Goal: Task Accomplishment & Management: Complete application form

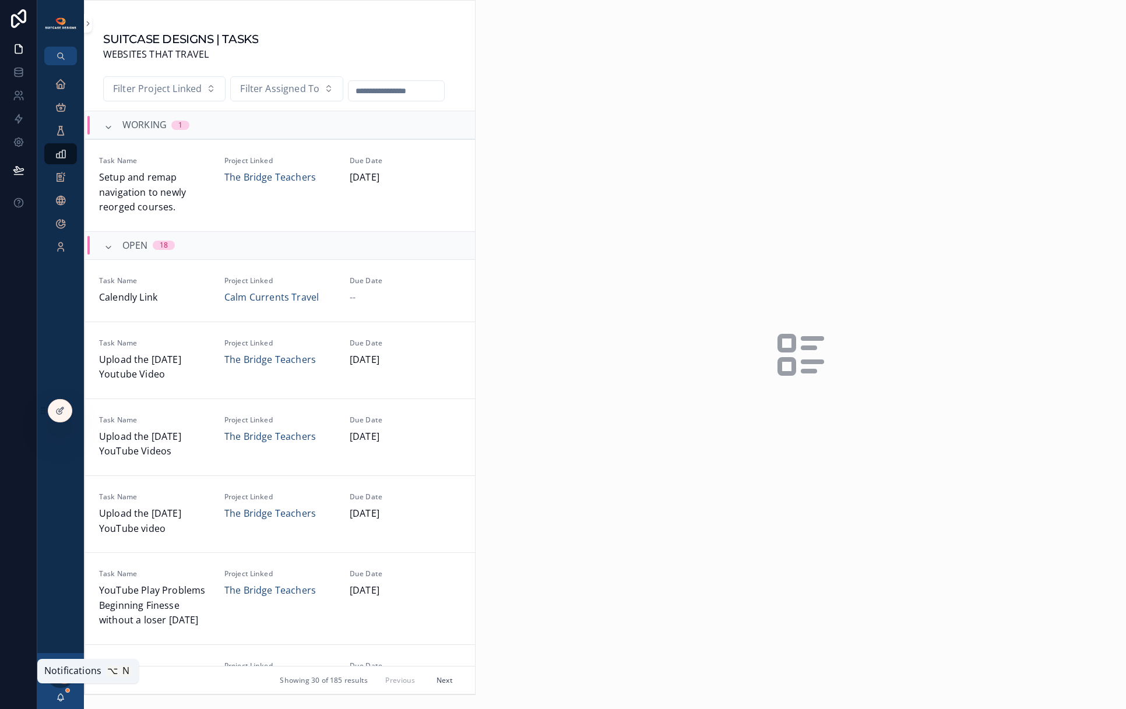
click at [61, 698] on icon "scrollable content" at bounding box center [60, 697] width 9 height 9
click at [62, 84] on icon "scrollable content" at bounding box center [61, 84] width 12 height 12
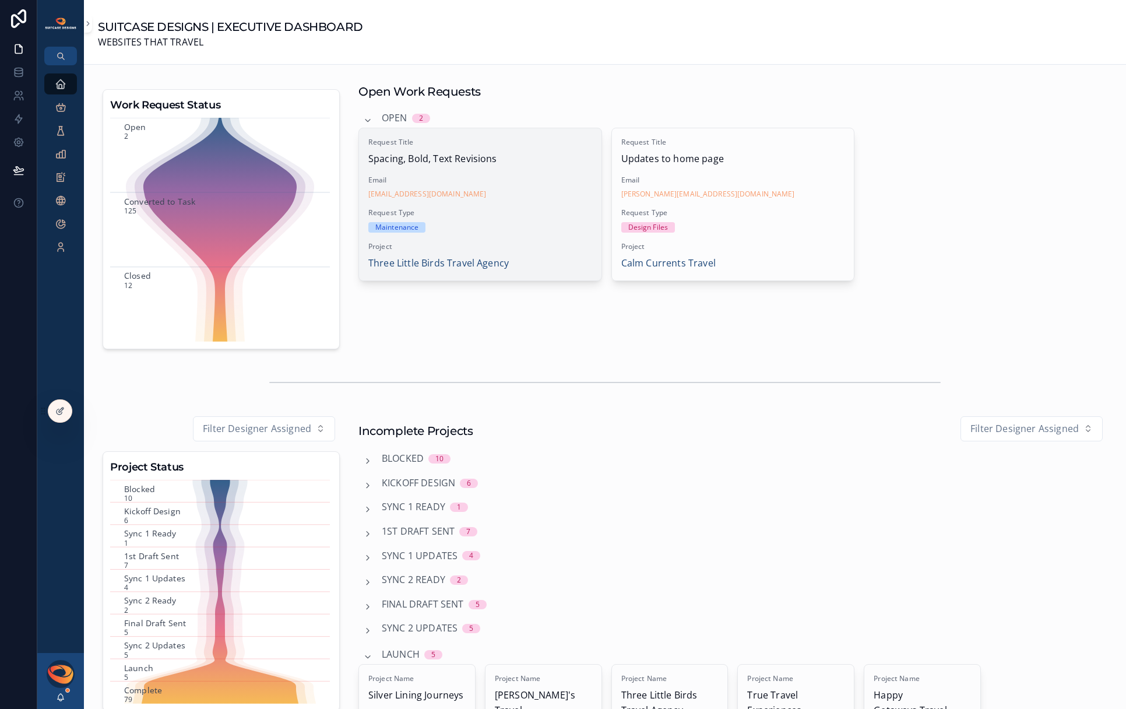
click at [519, 221] on div "Request Type Maintenance" at bounding box center [480, 220] width 224 height 24
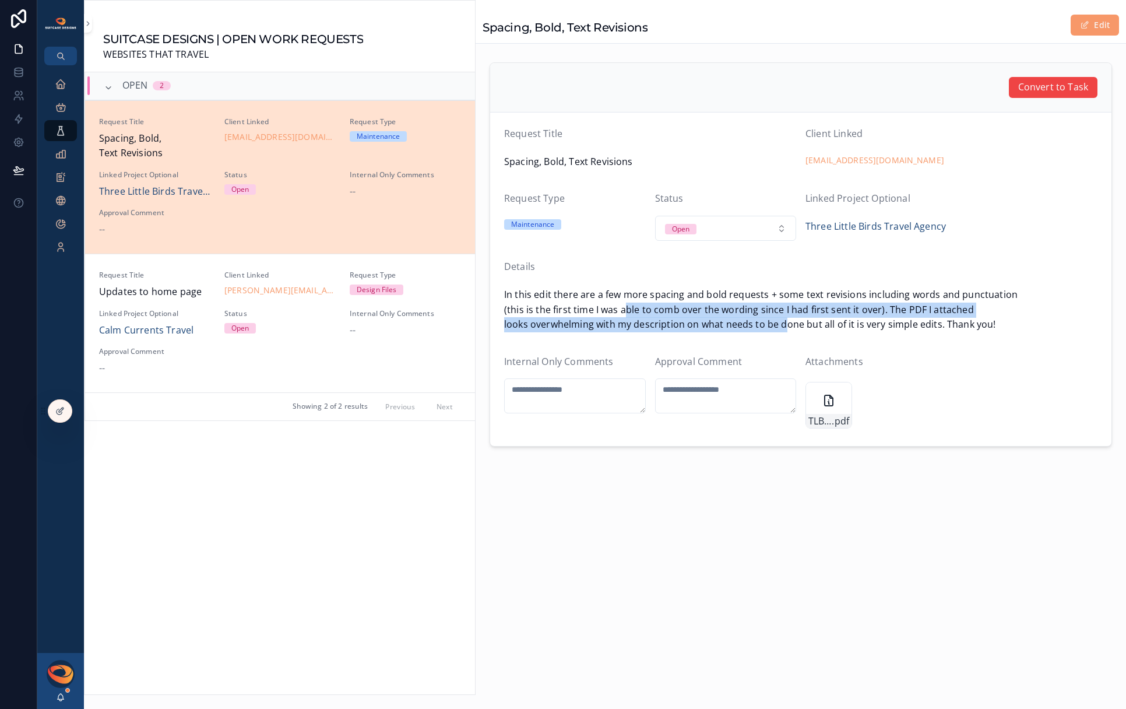
drag, startPoint x: 640, startPoint y: 313, endPoint x: 787, endPoint y: 324, distance: 147.2
click at [787, 324] on span "In this edit there are a few more spacing and bold requests + some text revisio…" at bounding box center [800, 309] width 593 height 45
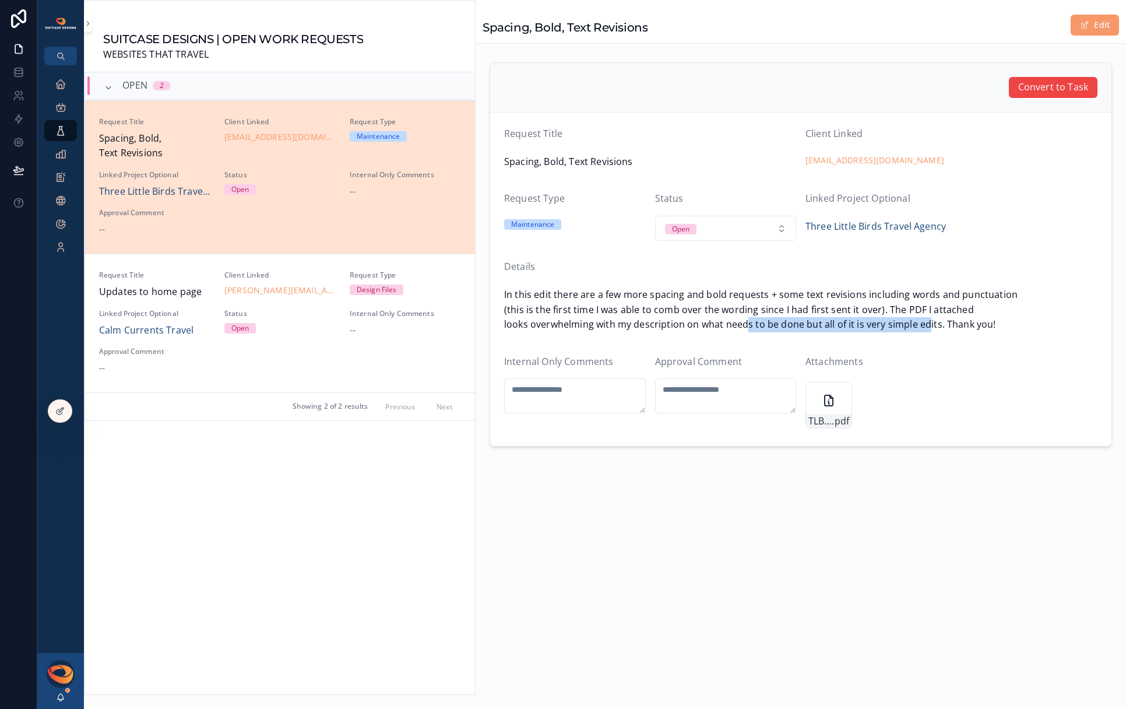
drag, startPoint x: 743, startPoint y: 325, endPoint x: 949, endPoint y: 321, distance: 206.3
click at [942, 321] on span "In this edit there are a few more spacing and bold requests + some text revisio…" at bounding box center [800, 309] width 593 height 45
click at [949, 321] on span "In this edit there are a few more spacing and bold requests + some text revisio…" at bounding box center [800, 309] width 593 height 45
click at [64, 89] on div "Users" at bounding box center [56, 95] width 34 height 19
click at [59, 83] on icon "scrollable content" at bounding box center [61, 84] width 12 height 12
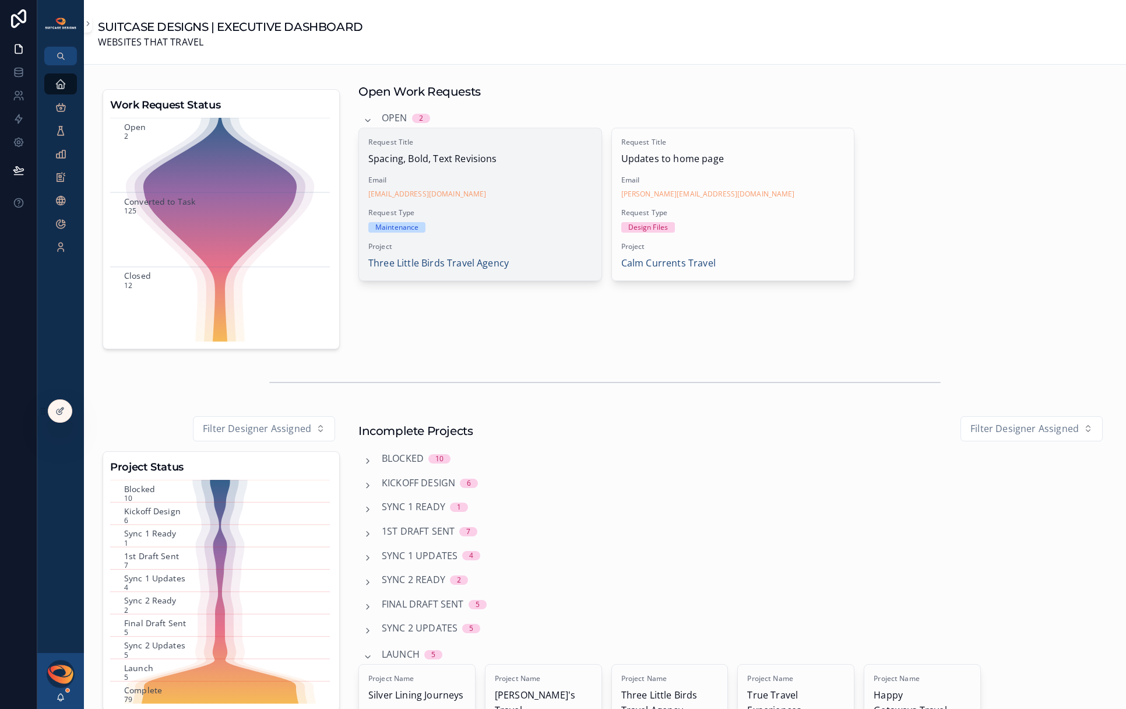
click at [533, 228] on div "Maintenance" at bounding box center [480, 227] width 224 height 10
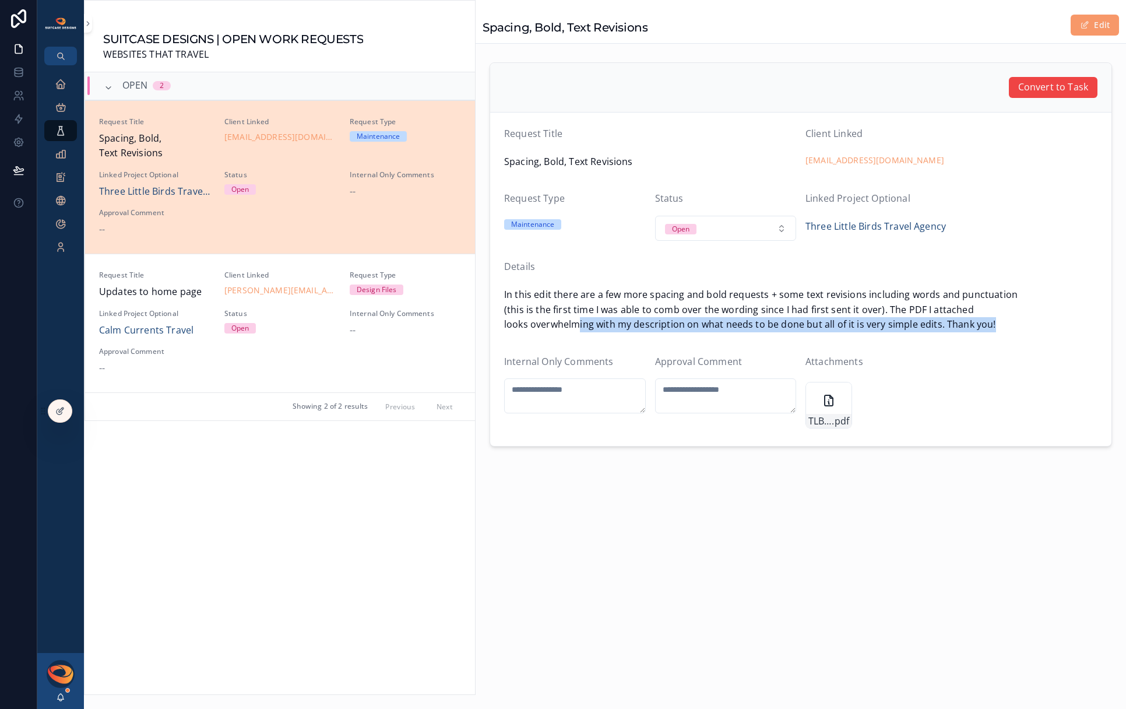
drag, startPoint x: 575, startPoint y: 329, endPoint x: 943, endPoint y: 334, distance: 367.7
click at [943, 334] on div "In this edit there are a few more spacing and bold requests + some text revisio…" at bounding box center [800, 310] width 593 height 52
click at [810, 402] on div "TLB-Website-Revisions .pdf" at bounding box center [828, 405] width 47 height 47
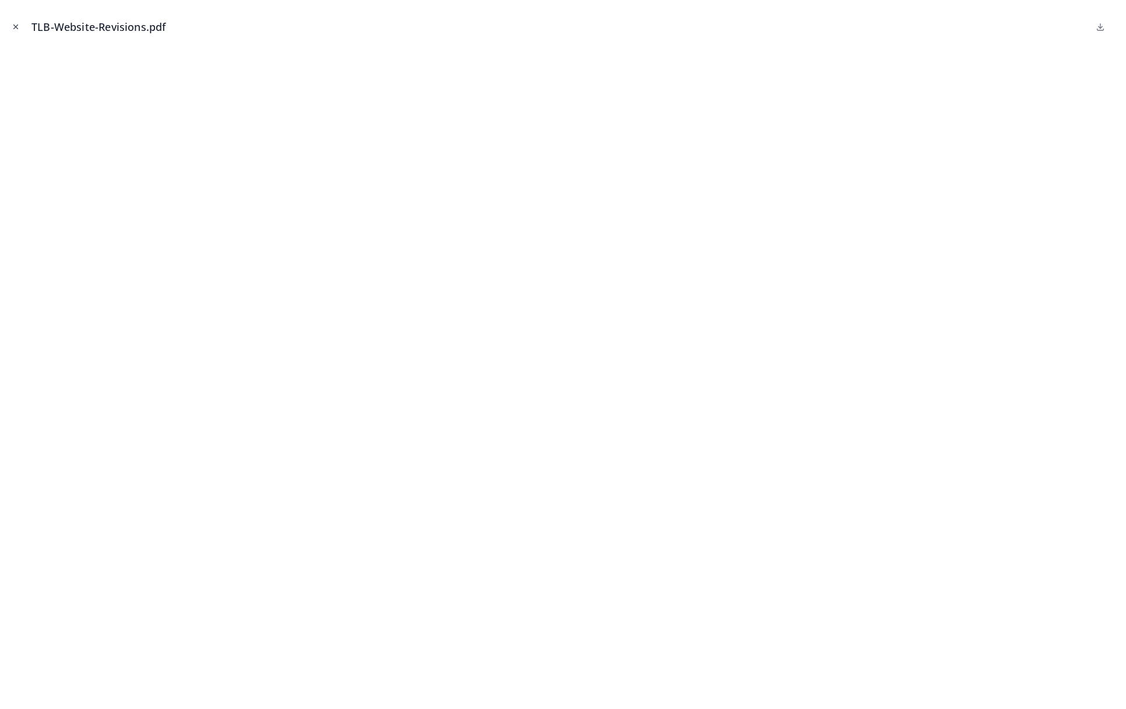
click at [17, 27] on icon "Close modal" at bounding box center [16, 27] width 8 height 8
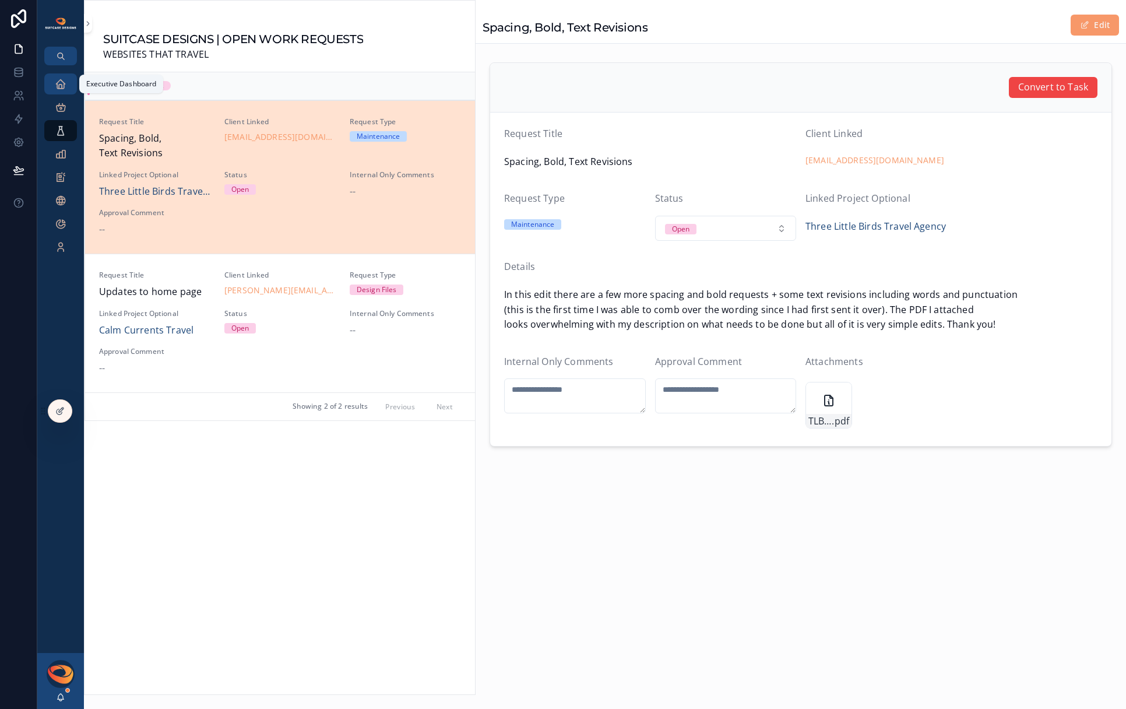
click at [62, 88] on icon "scrollable content" at bounding box center [61, 84] width 12 height 12
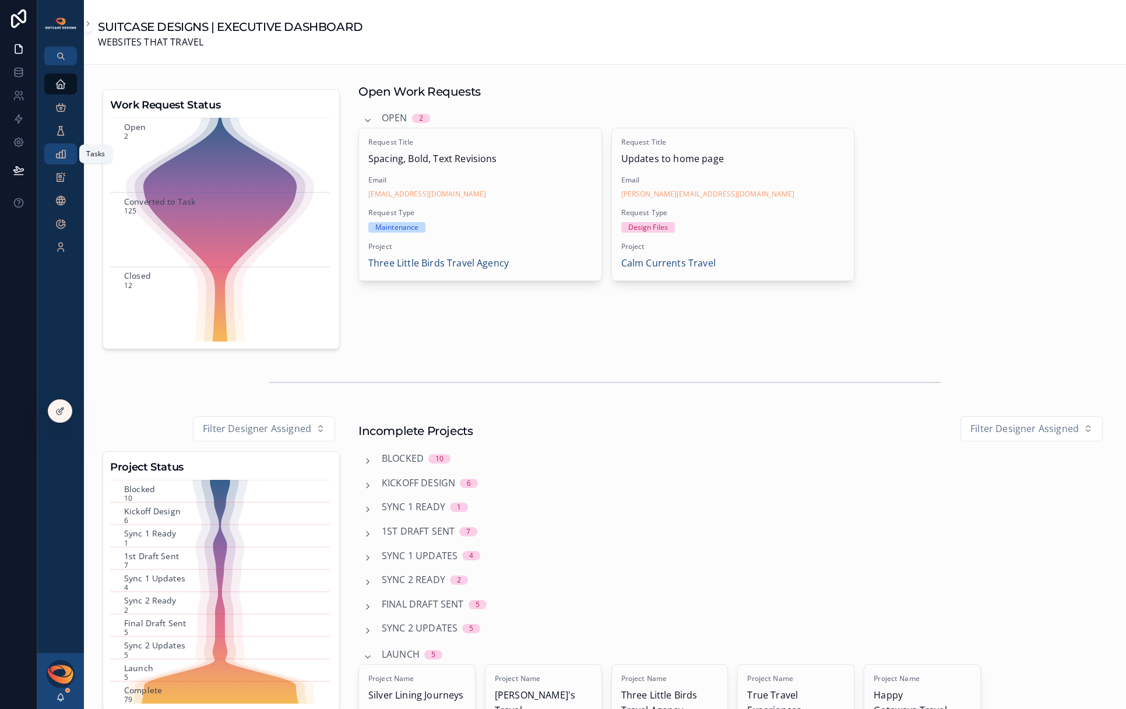
click at [60, 160] on div "Tasks" at bounding box center [60, 153] width 19 height 19
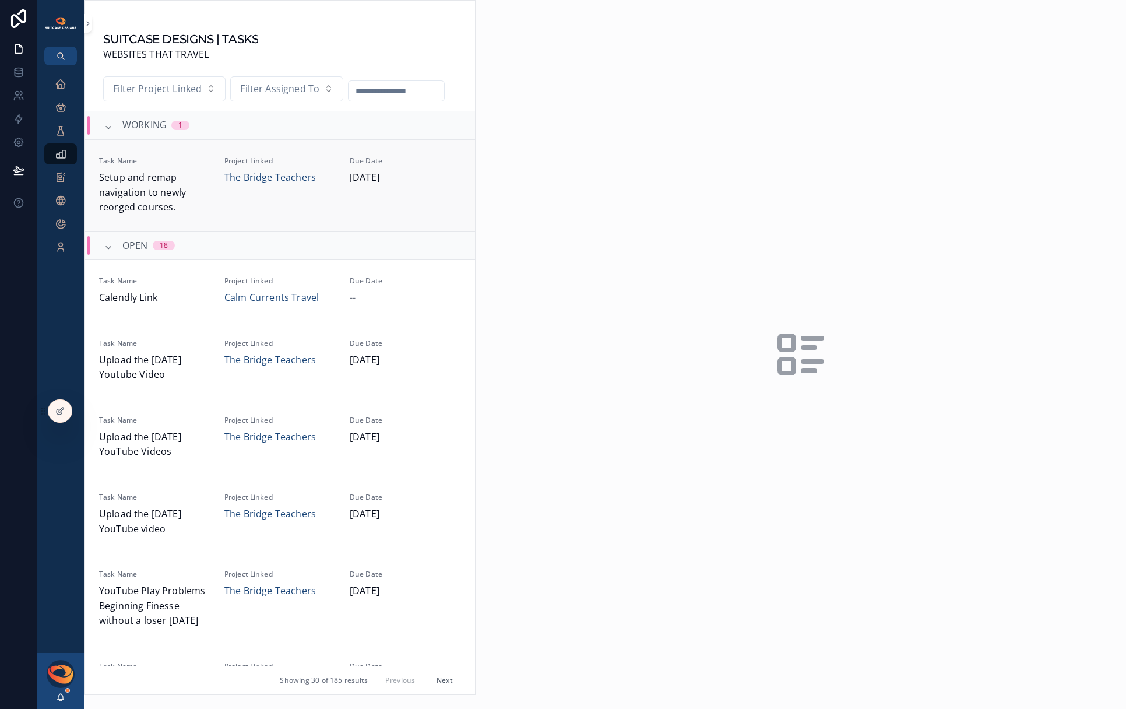
click at [168, 189] on span "Setup and remap navigation to newly reorged courses." at bounding box center [154, 192] width 111 height 45
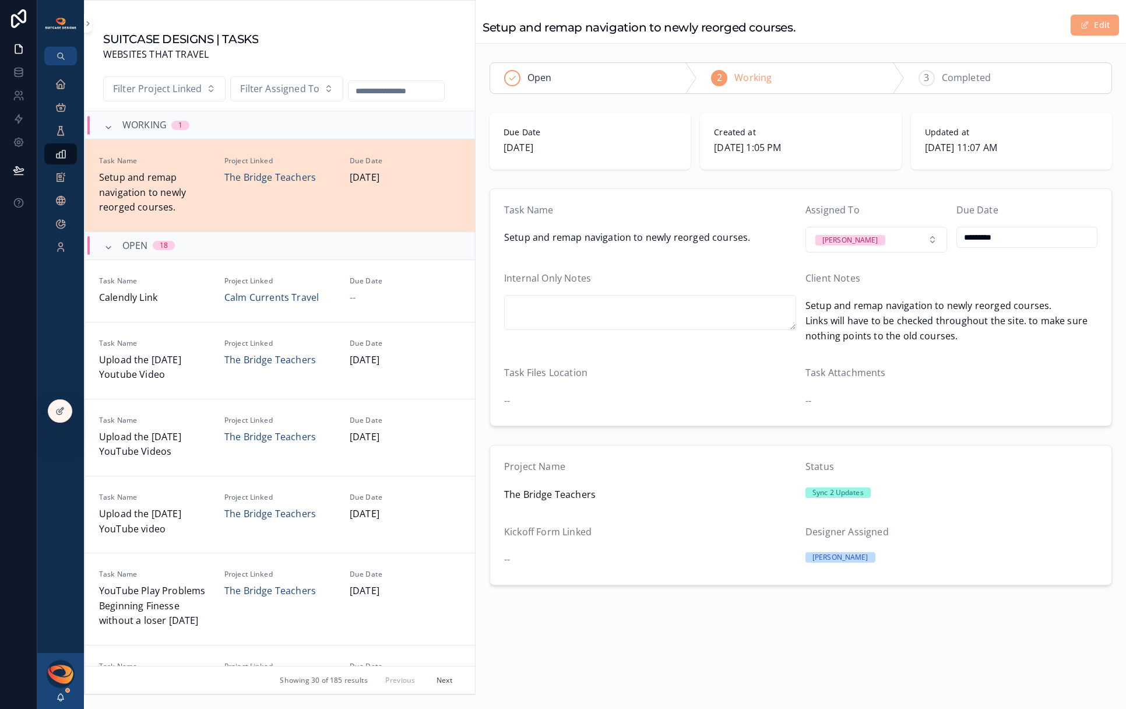
click at [1085, 27] on span "scrollable content" at bounding box center [1084, 24] width 9 height 9
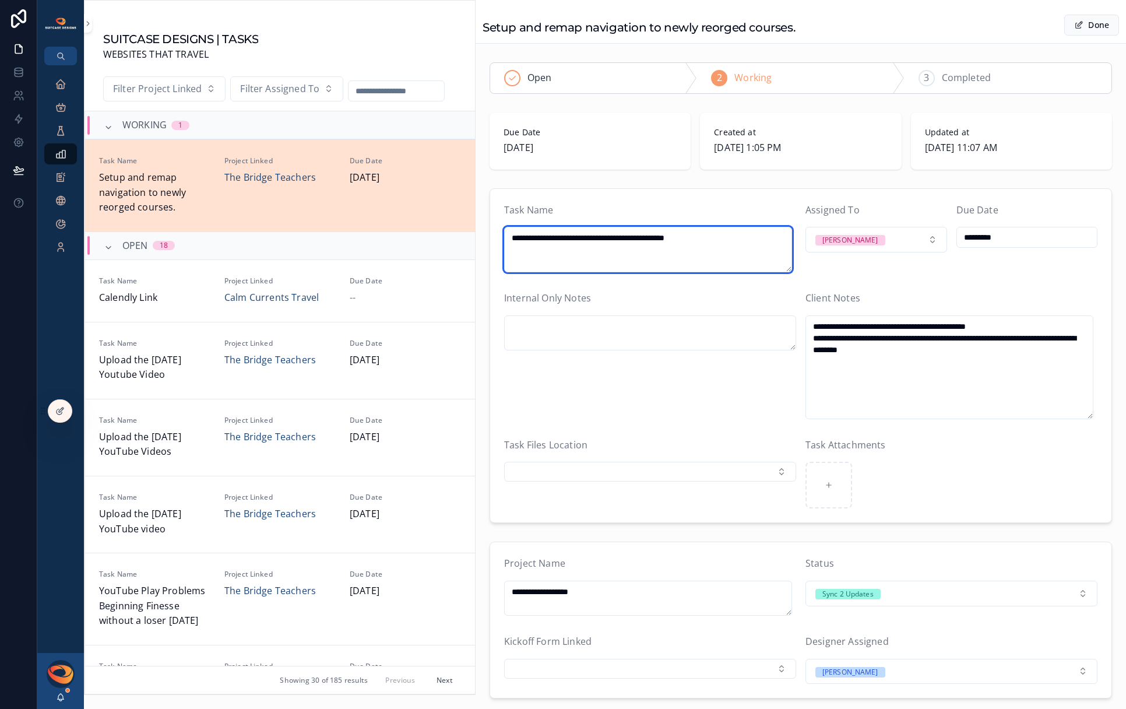
drag, startPoint x: 552, startPoint y: 239, endPoint x: 470, endPoint y: 234, distance: 82.3
click at [470, 234] on div "SUITCASE DESIGNS | TASKS WEBSITES THAT TRAVEL Filter Project Linked Filter Assi…" at bounding box center [605, 354] width 1042 height 709
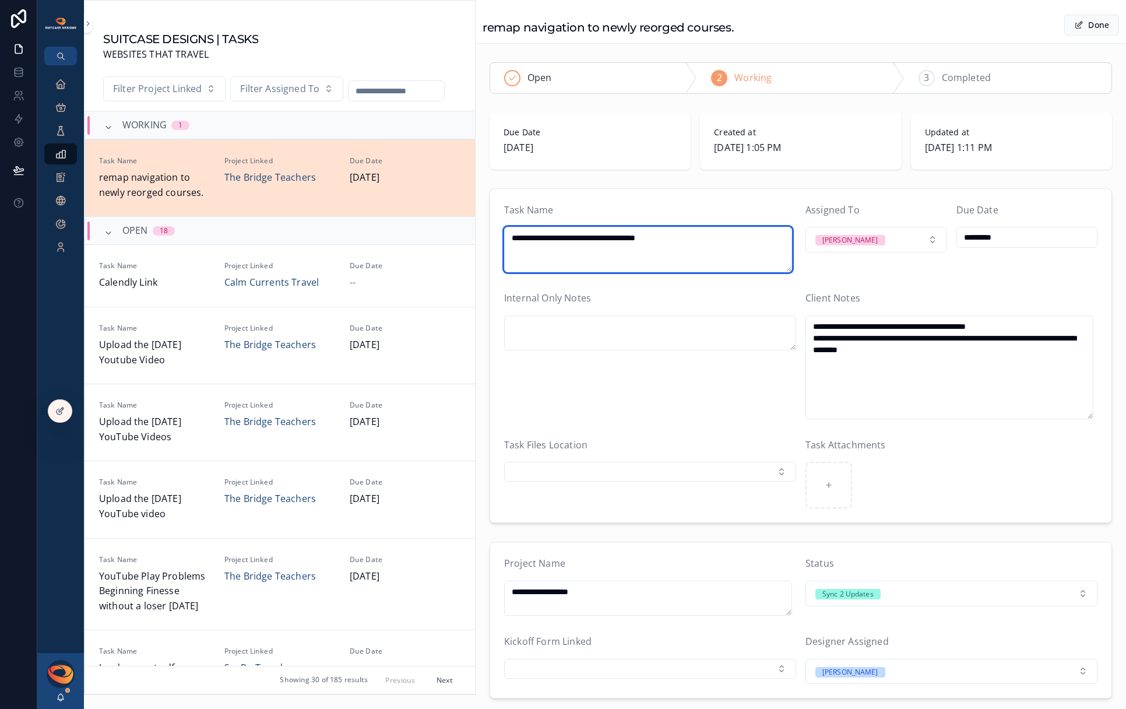
type textarea "**********"
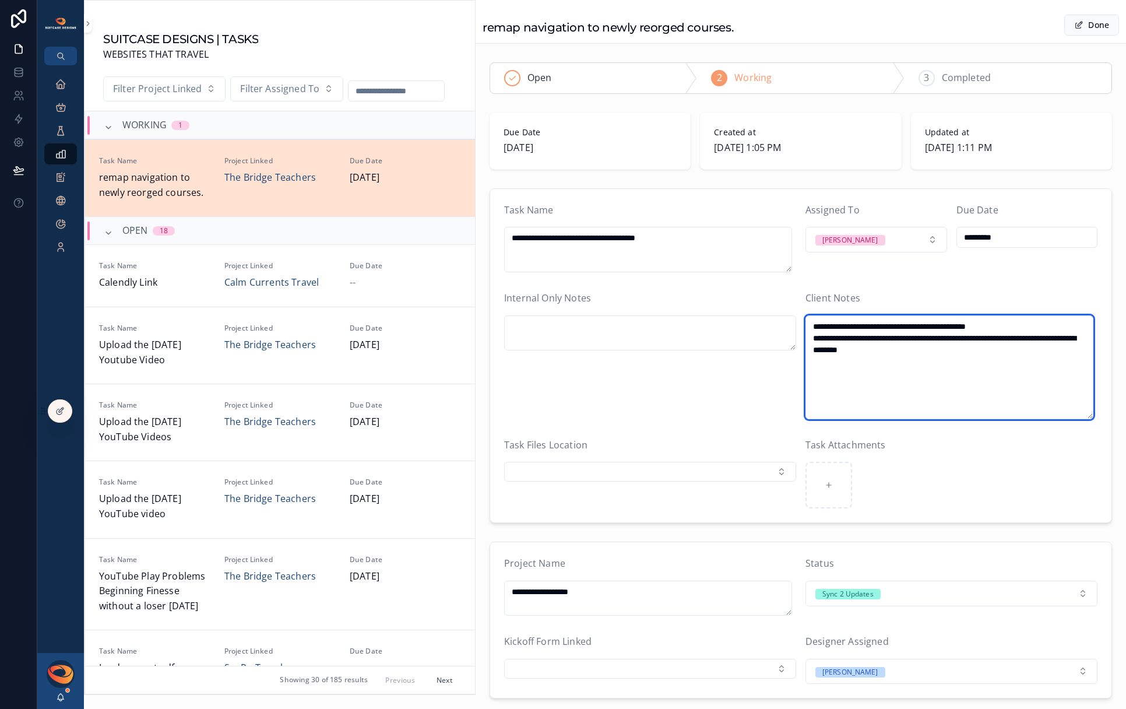
drag, startPoint x: 850, startPoint y: 326, endPoint x: 784, endPoint y: 322, distance: 65.4
click at [784, 322] on form "**********" at bounding box center [800, 356] width 621 height 334
type textarea "**********"
click at [651, 84] on div "Open" at bounding box center [593, 78] width 207 height 30
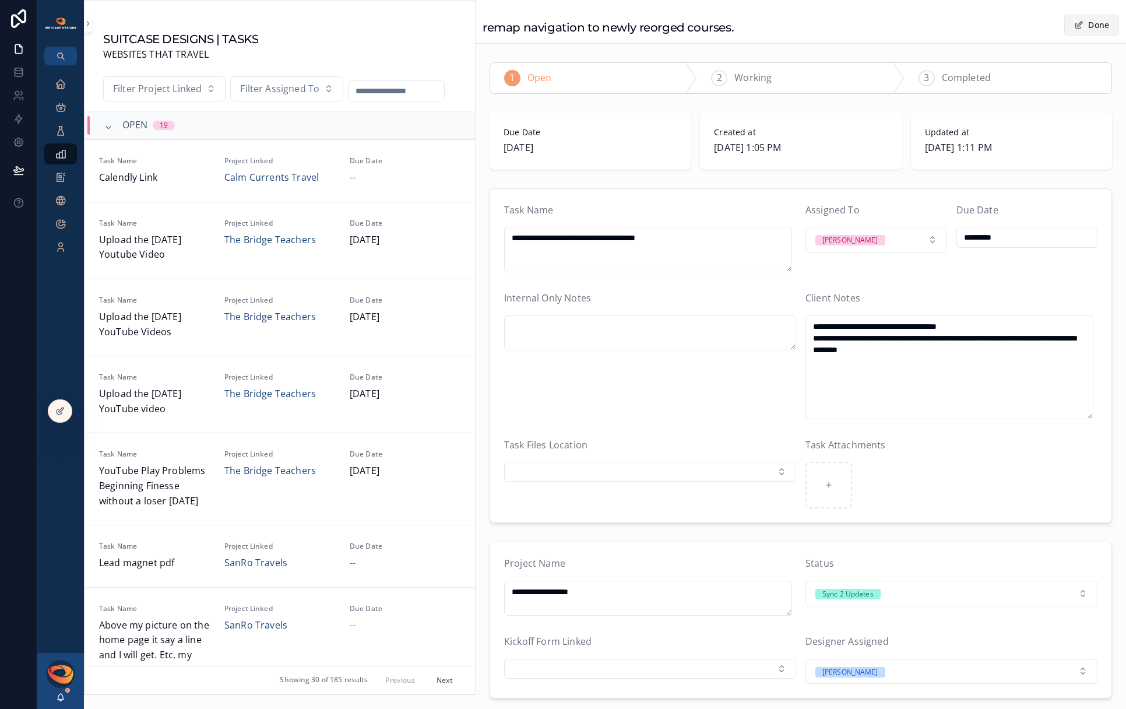
click at [1084, 27] on button "Done" at bounding box center [1091, 25] width 55 height 21
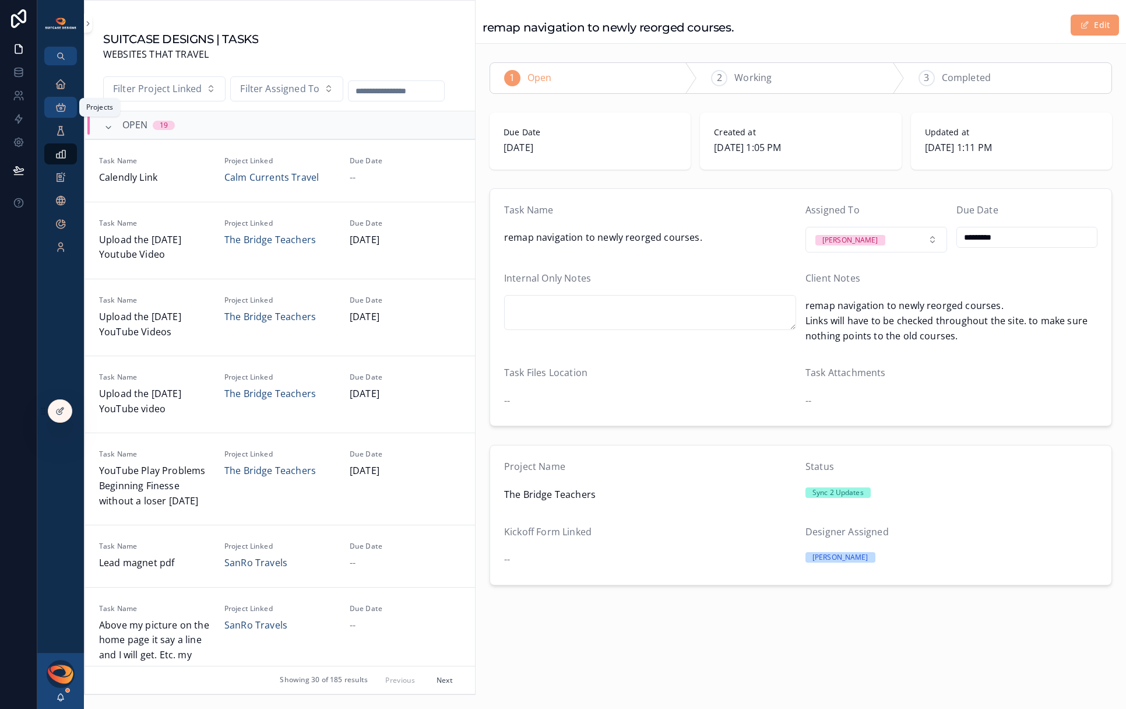
click at [60, 112] on icon "scrollable content" at bounding box center [61, 107] width 12 height 12
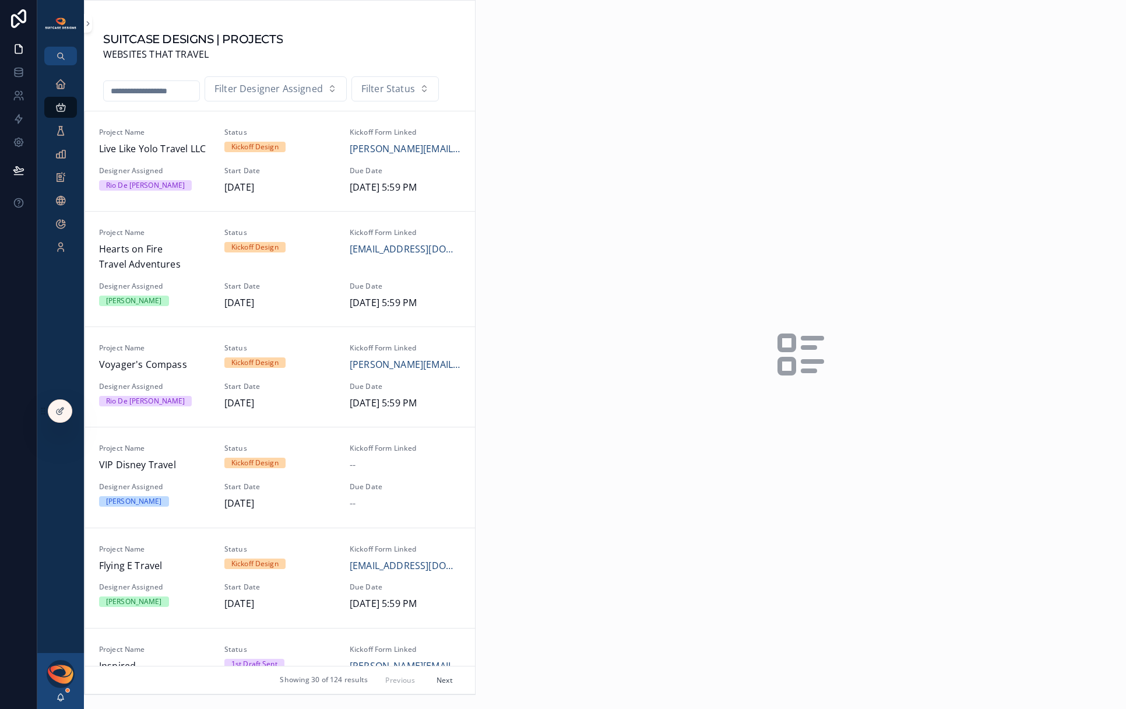
click at [157, 94] on input "scrollable content" at bounding box center [152, 91] width 96 height 16
type input "**"
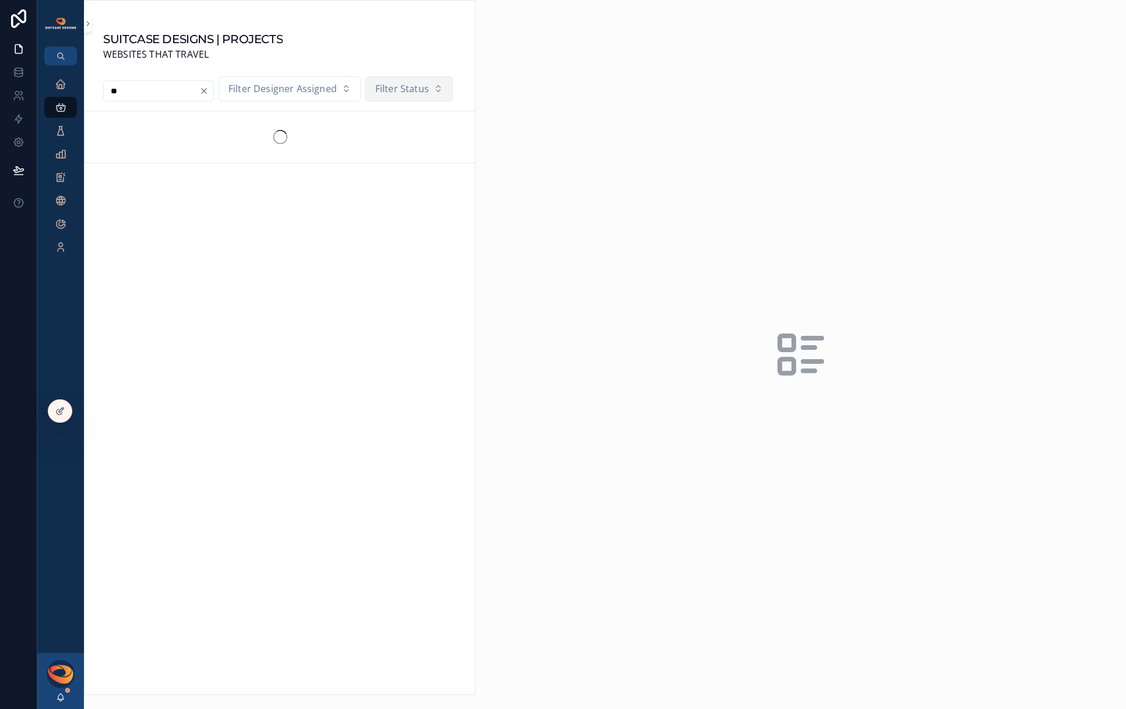
click at [365, 102] on button "Filter Status" at bounding box center [408, 89] width 87 height 26
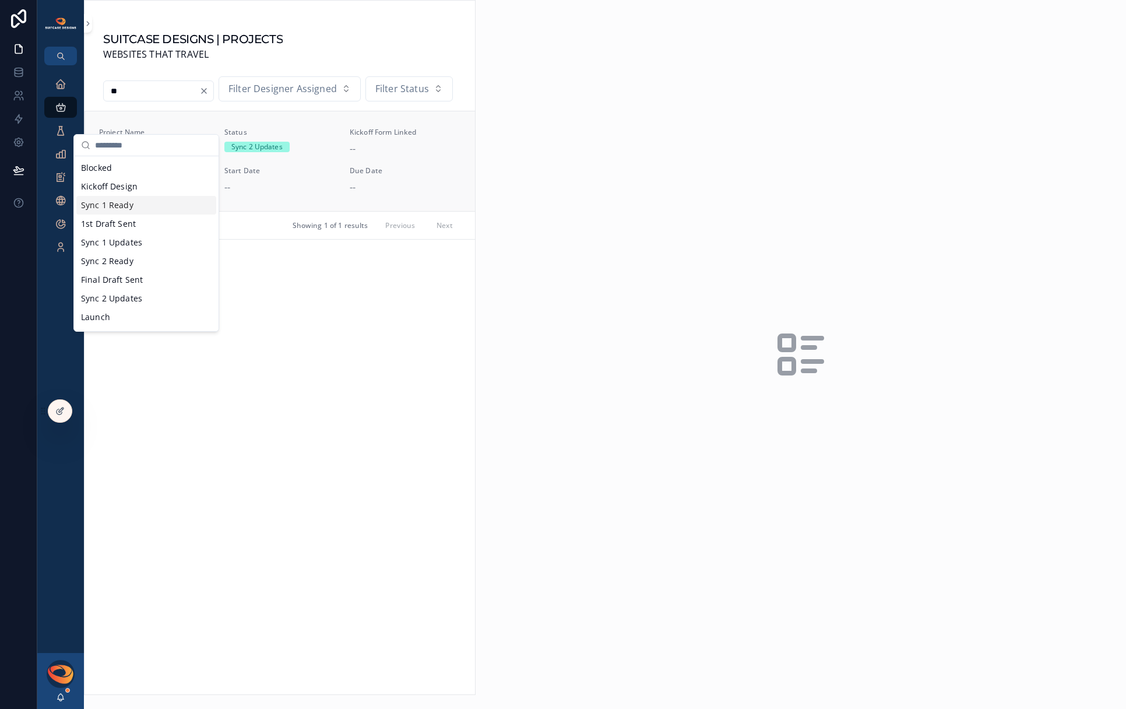
click at [287, 195] on div "Start Date --" at bounding box center [279, 180] width 111 height 29
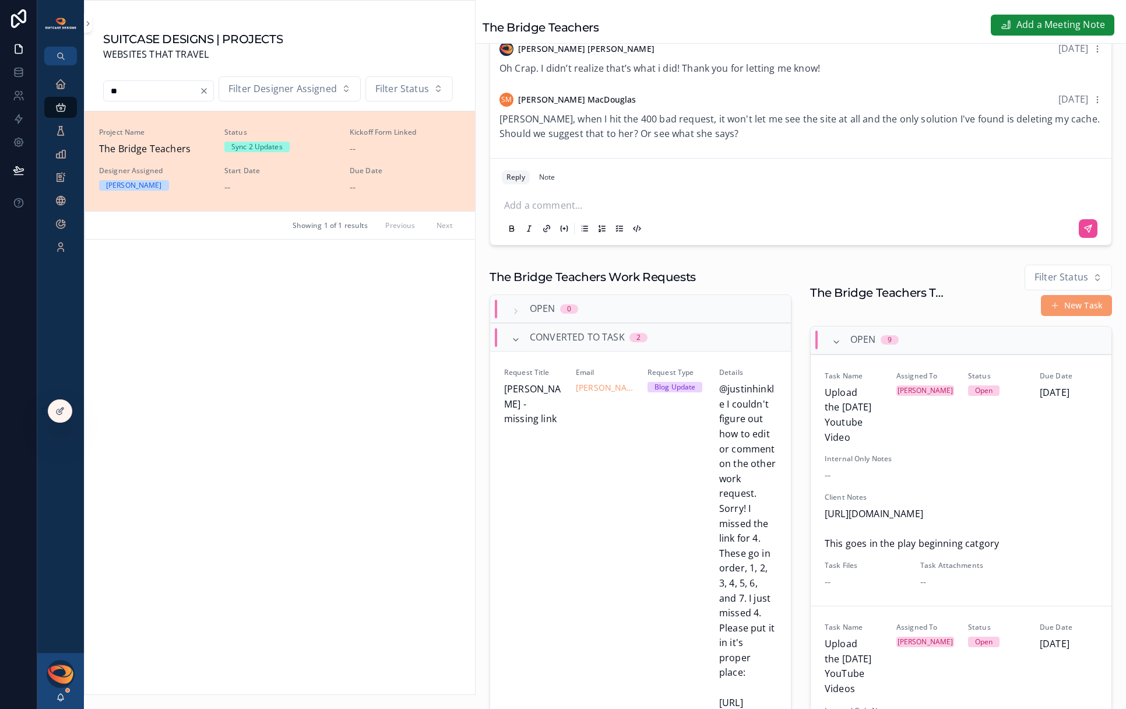
scroll to position [516, 0]
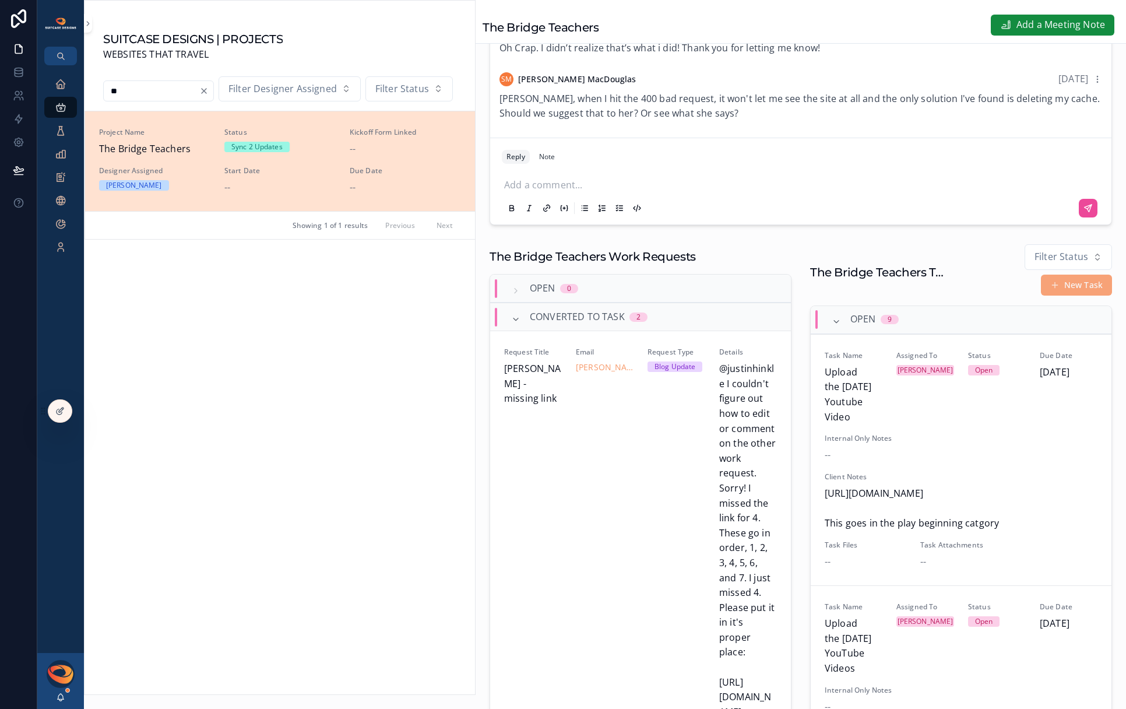
click at [1052, 295] on button "New Task" at bounding box center [1076, 284] width 71 height 21
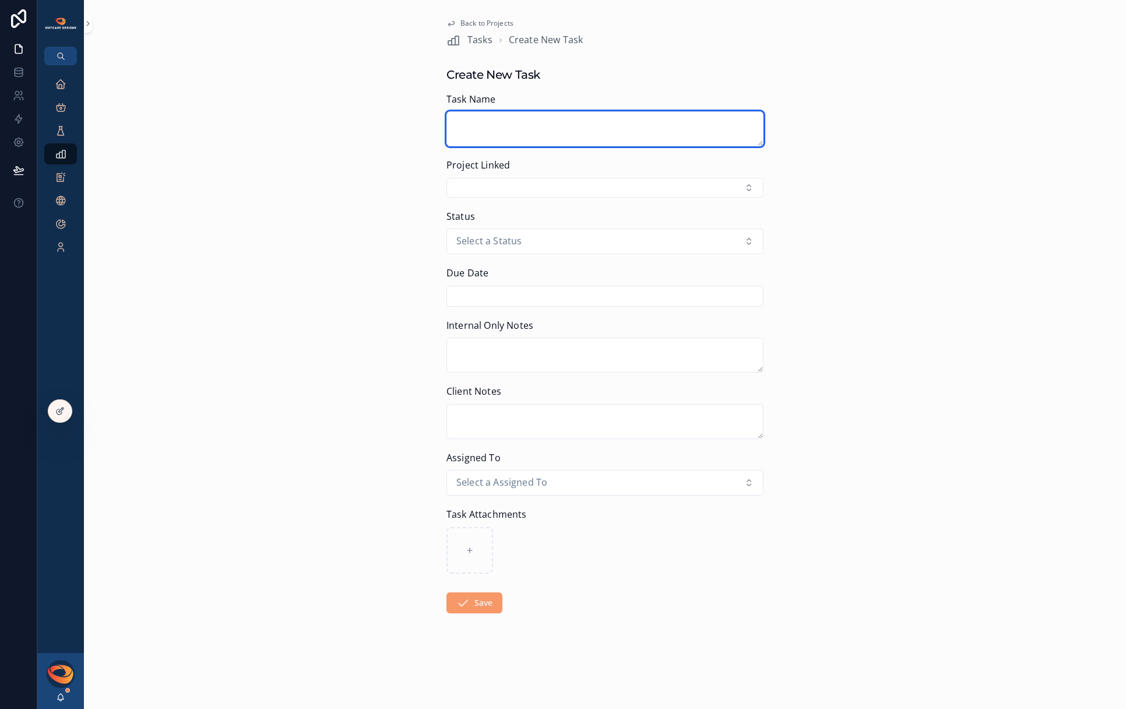
click at [532, 129] on textarea "scrollable content" at bounding box center [604, 128] width 317 height 35
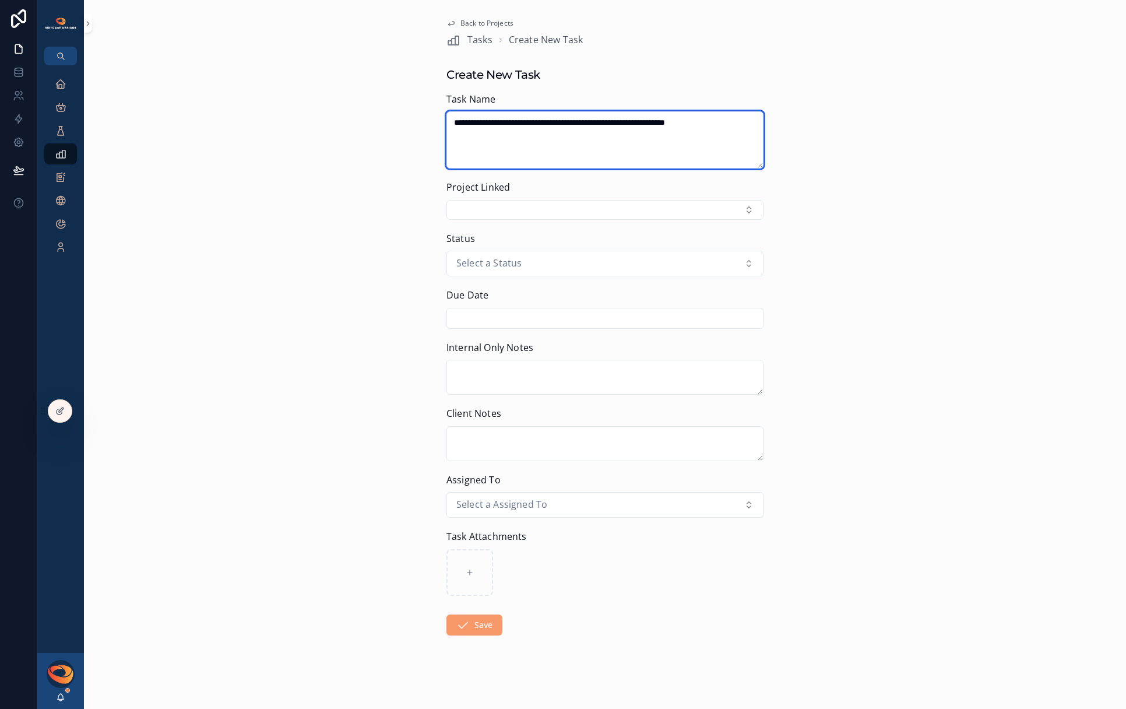
drag, startPoint x: 742, startPoint y: 123, endPoint x: 485, endPoint y: 117, distance: 257.0
click at [485, 117] on textarea "**********" at bounding box center [604, 139] width 317 height 57
type textarea "**********"
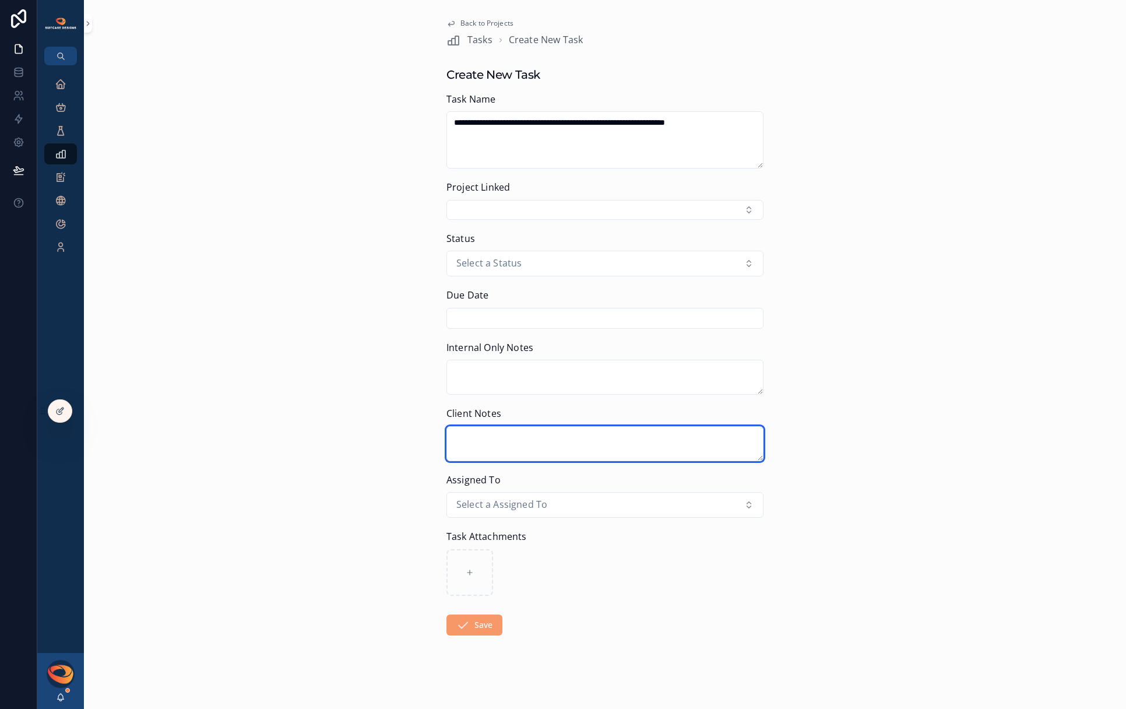
click at [468, 435] on textarea "scrollable content" at bounding box center [604, 443] width 317 height 35
paste textarea "**********"
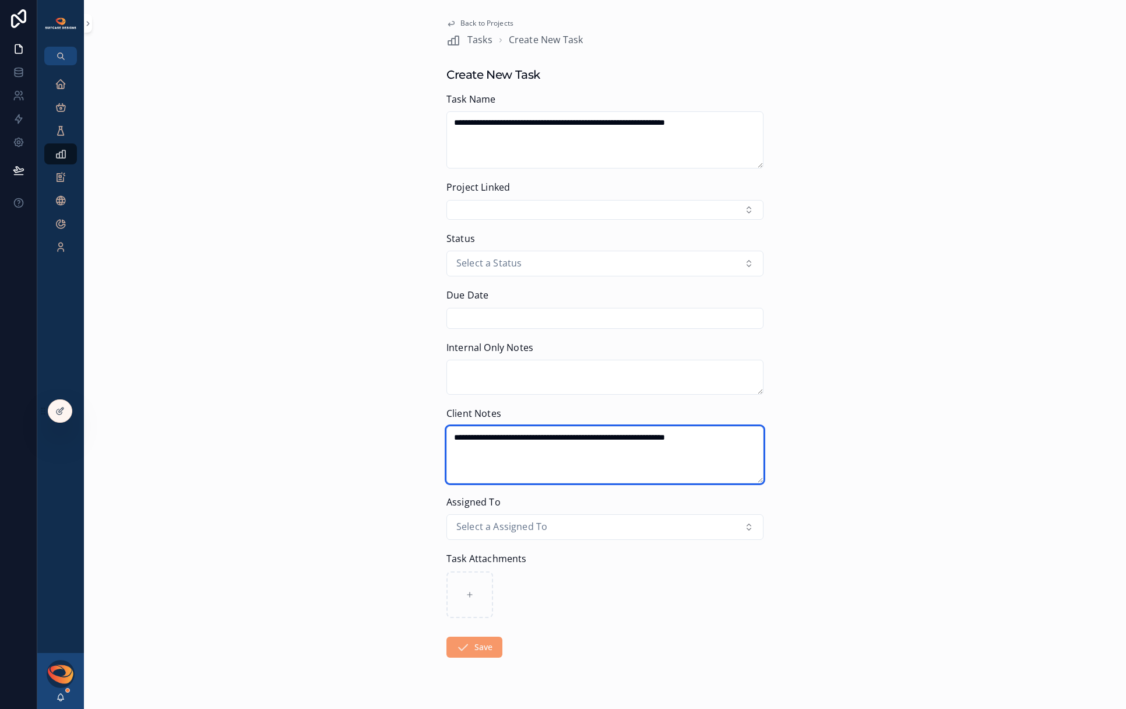
type textarea "**********"
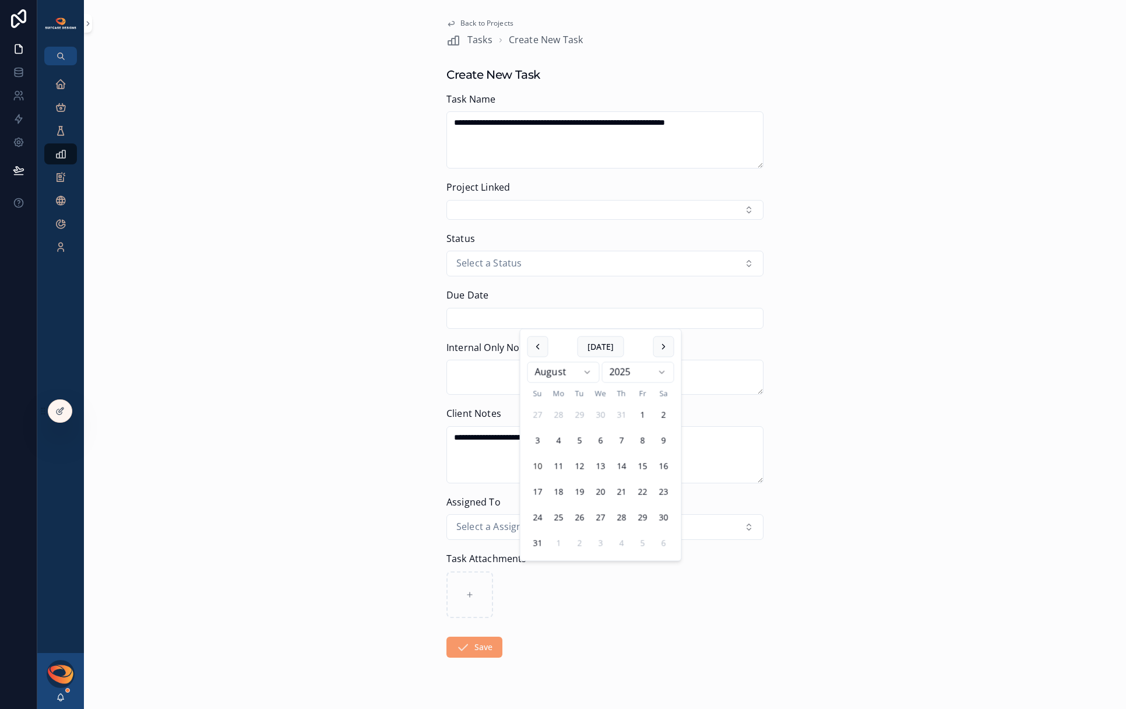
click at [513, 315] on input "scrollable content" at bounding box center [605, 318] width 316 height 16
click at [600, 343] on button "[DATE]" at bounding box center [600, 346] width 47 height 21
type input "*********"
click at [541, 260] on button "Select a Status" at bounding box center [604, 264] width 317 height 26
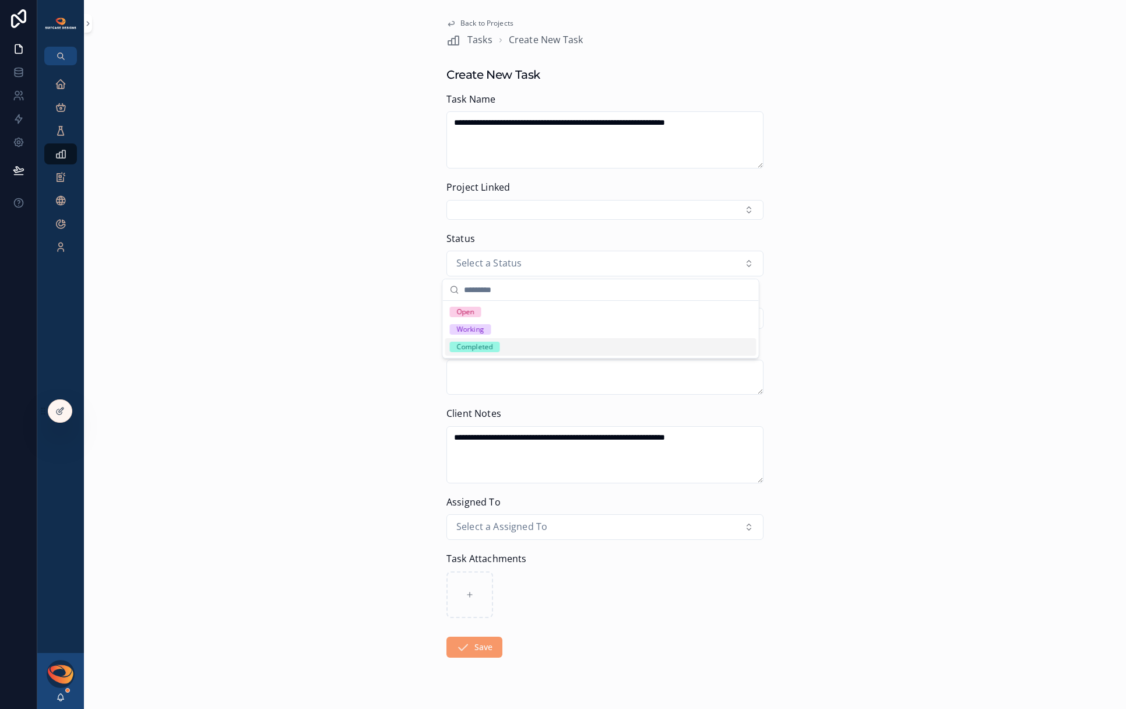
click at [521, 342] on div "Completed" at bounding box center [600, 346] width 311 height 17
click at [530, 206] on button "Select Button" at bounding box center [604, 210] width 317 height 20
type input "******"
click at [566, 260] on div "The Bridge Teachers" at bounding box center [600, 257] width 311 height 22
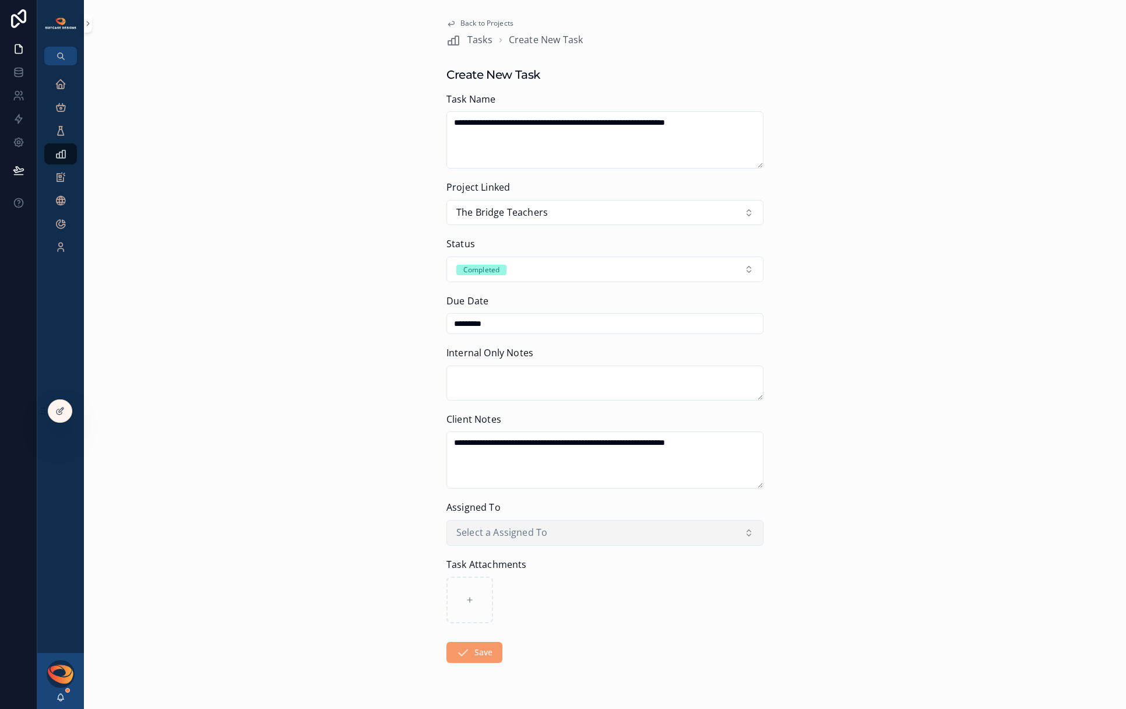
click at [530, 533] on span "Select a Assigned To" at bounding box center [501, 532] width 91 height 15
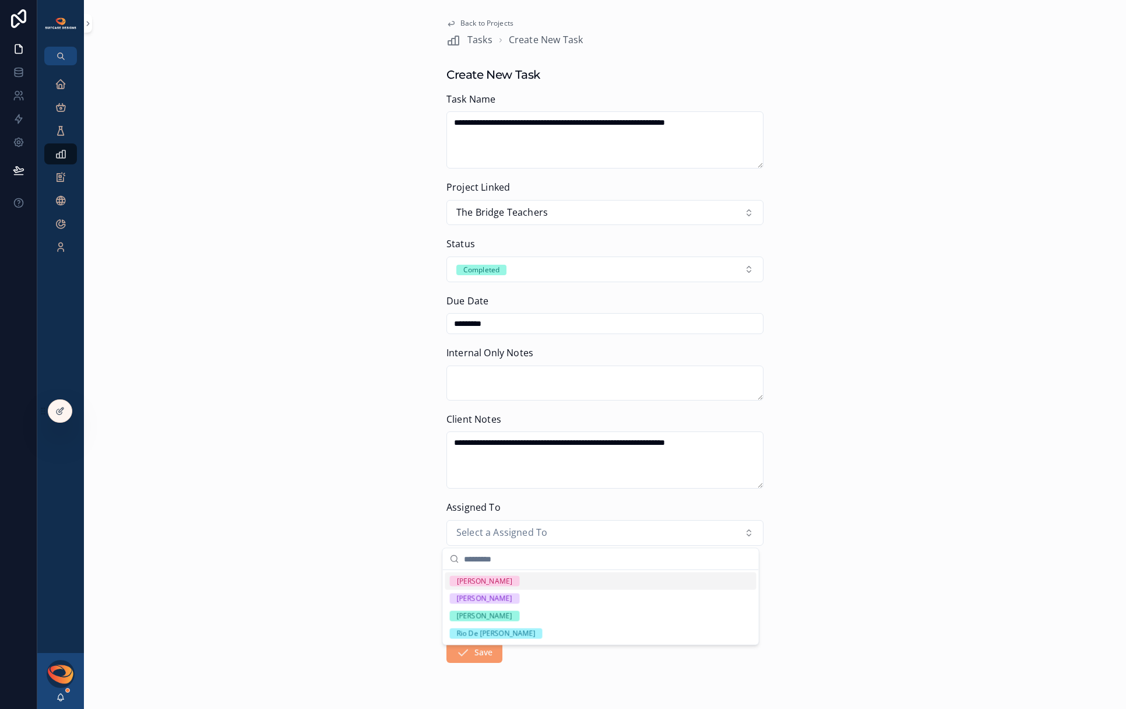
click at [509, 580] on div "[PERSON_NAME]" at bounding box center [600, 580] width 311 height 17
click at [467, 653] on button "Save" at bounding box center [474, 652] width 56 height 21
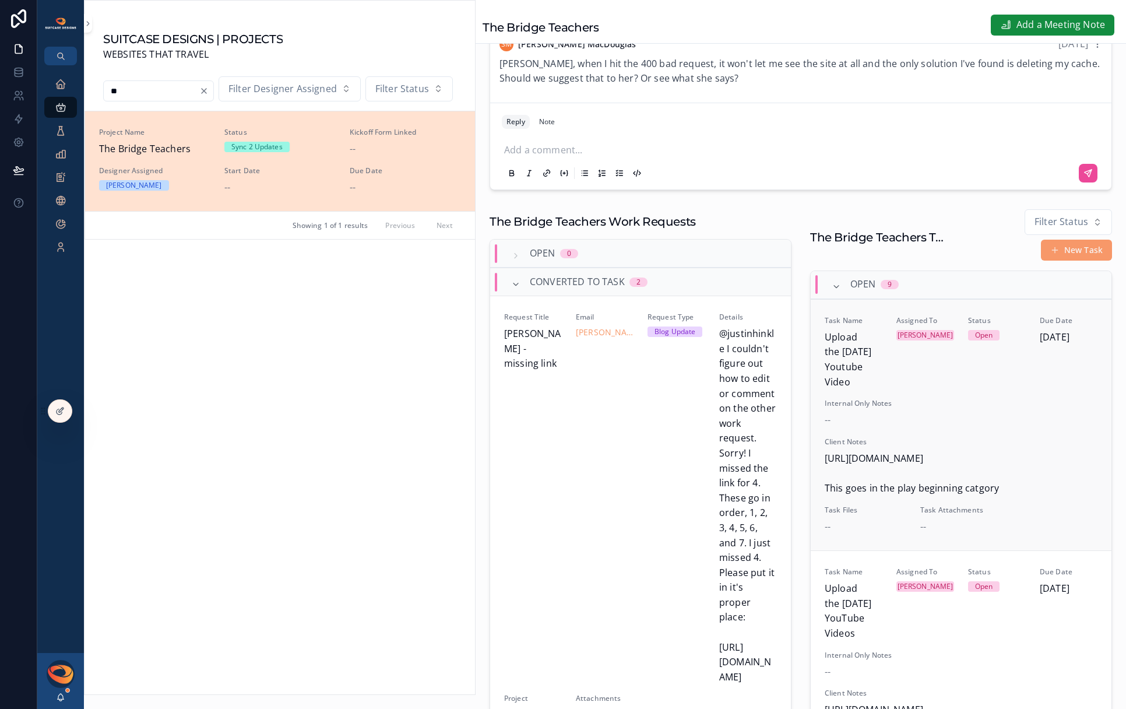
scroll to position [559, 0]
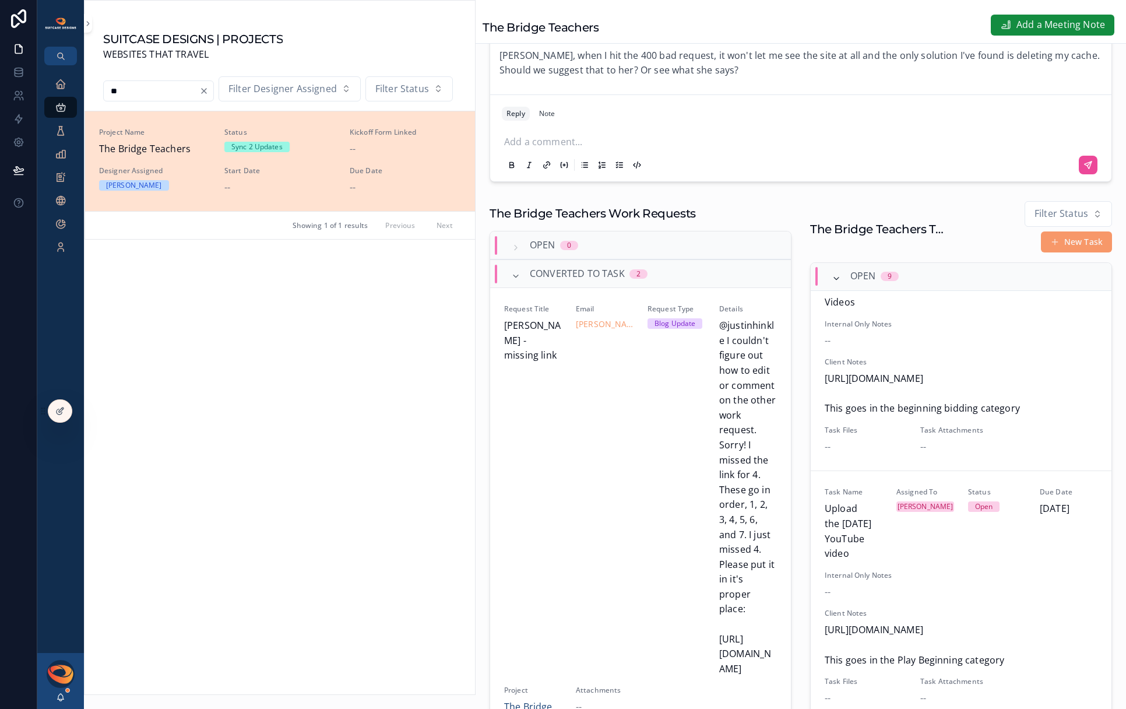
click at [831, 283] on icon "scrollable content" at bounding box center [835, 278] width 9 height 9
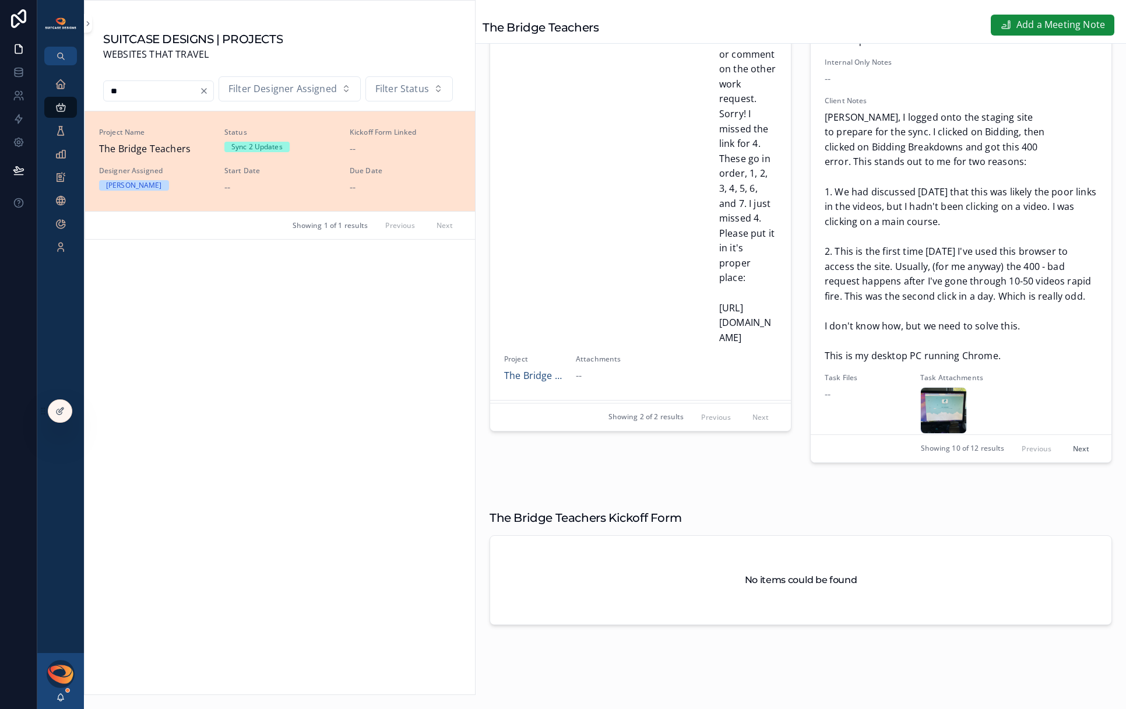
scroll to position [45, 0]
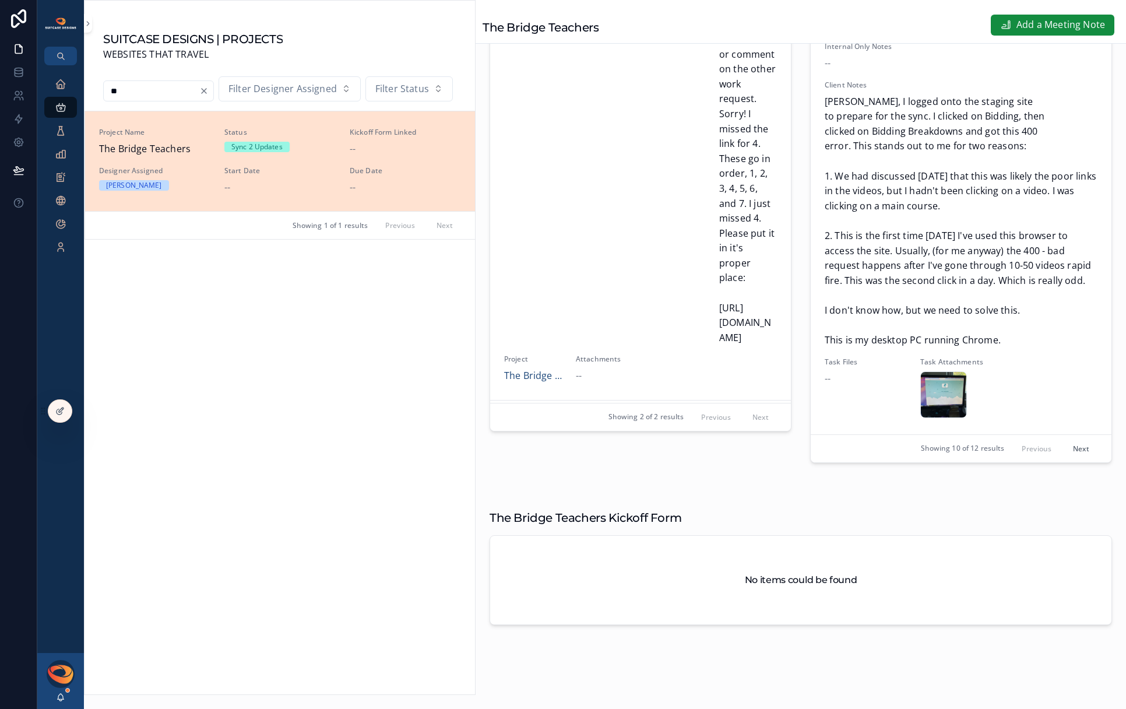
click at [1065, 446] on button "Next" at bounding box center [1081, 448] width 33 height 18
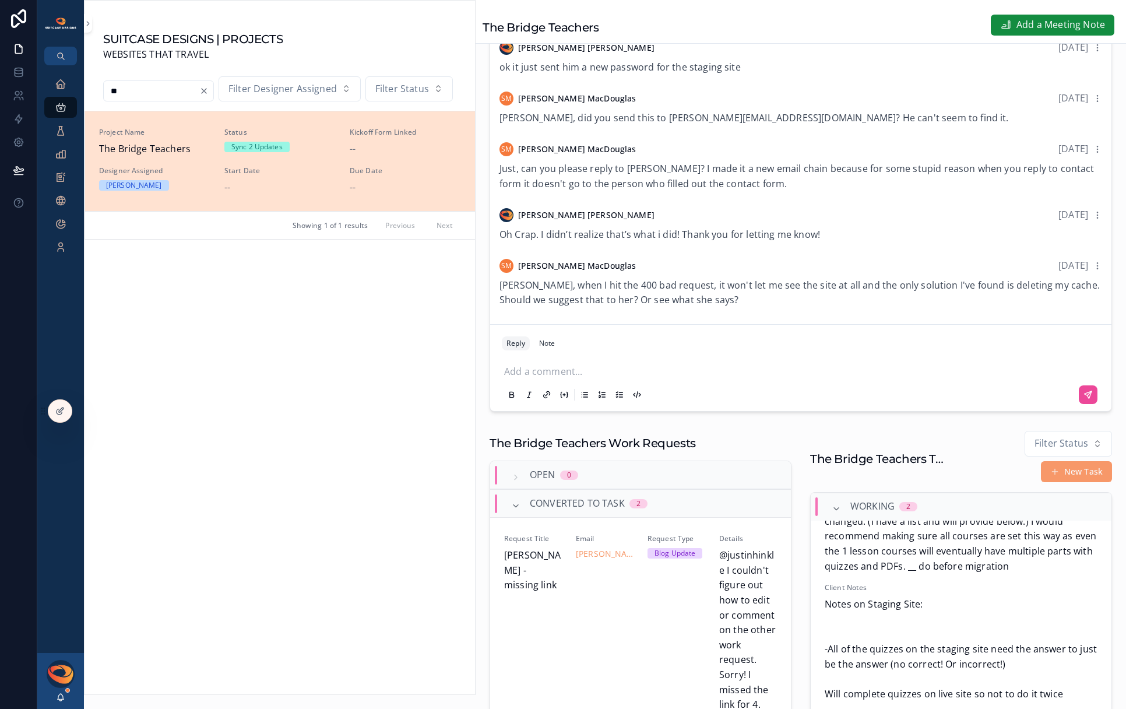
scroll to position [238, 0]
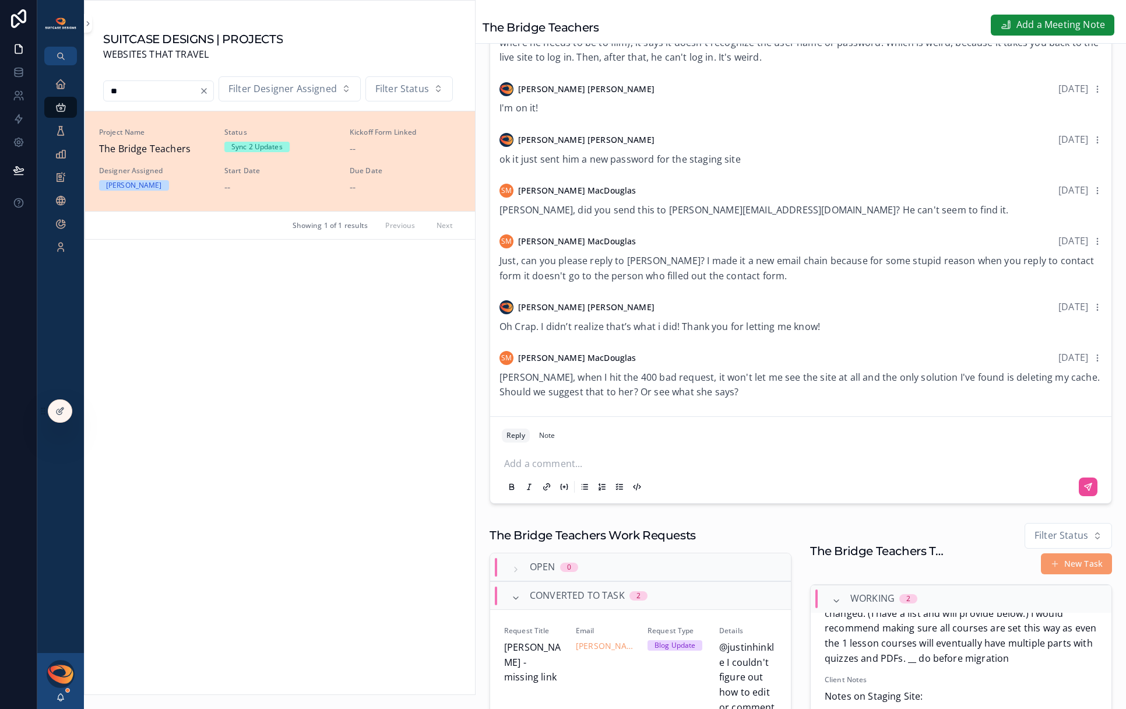
click at [562, 466] on p "scrollable content" at bounding box center [803, 462] width 598 height 12
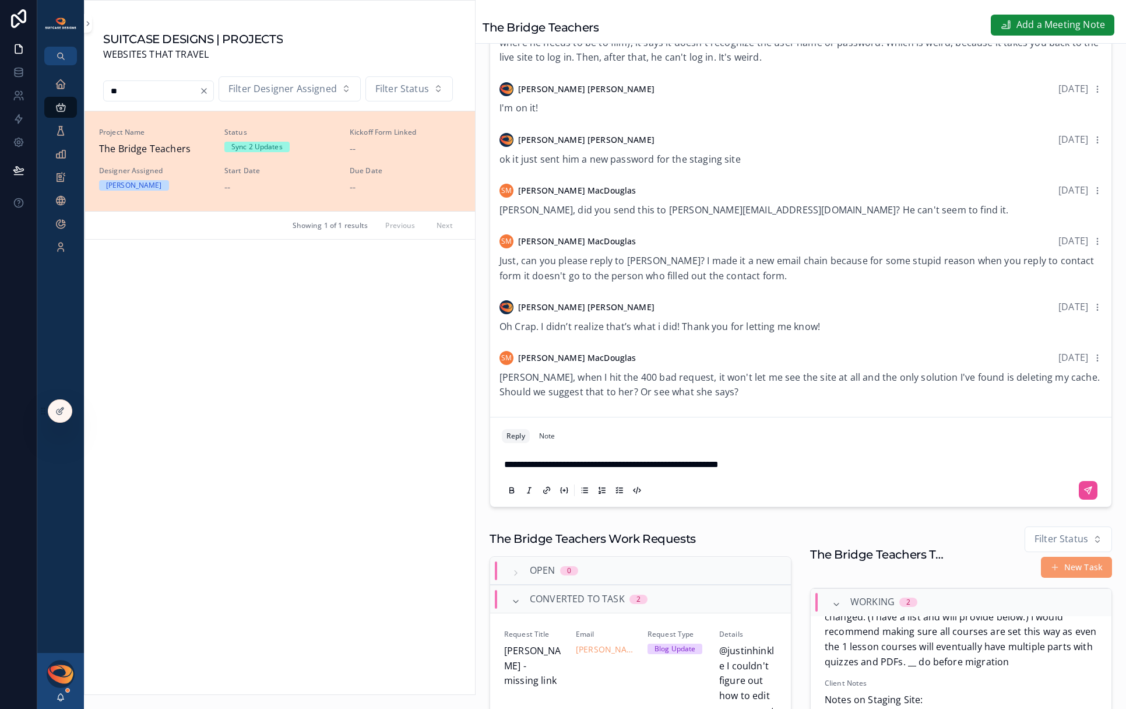
click at [675, 468] on span "**********" at bounding box center [611, 464] width 214 height 9
click at [778, 472] on p "**********" at bounding box center [803, 464] width 598 height 15
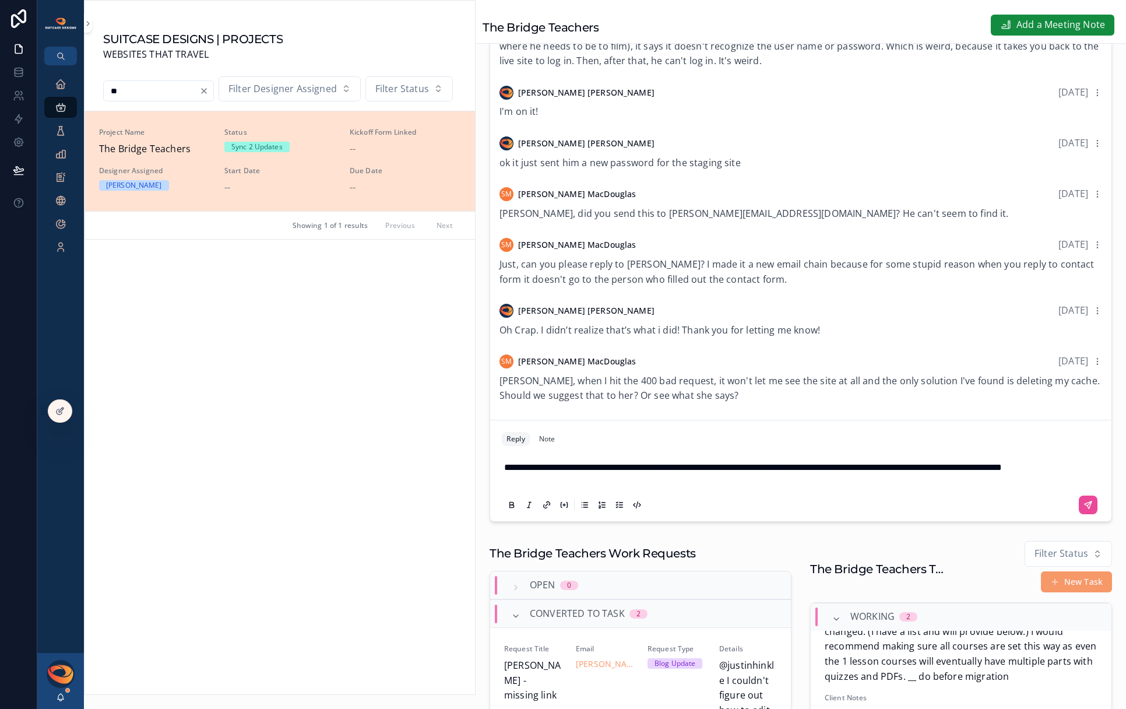
scroll to position [208, 0]
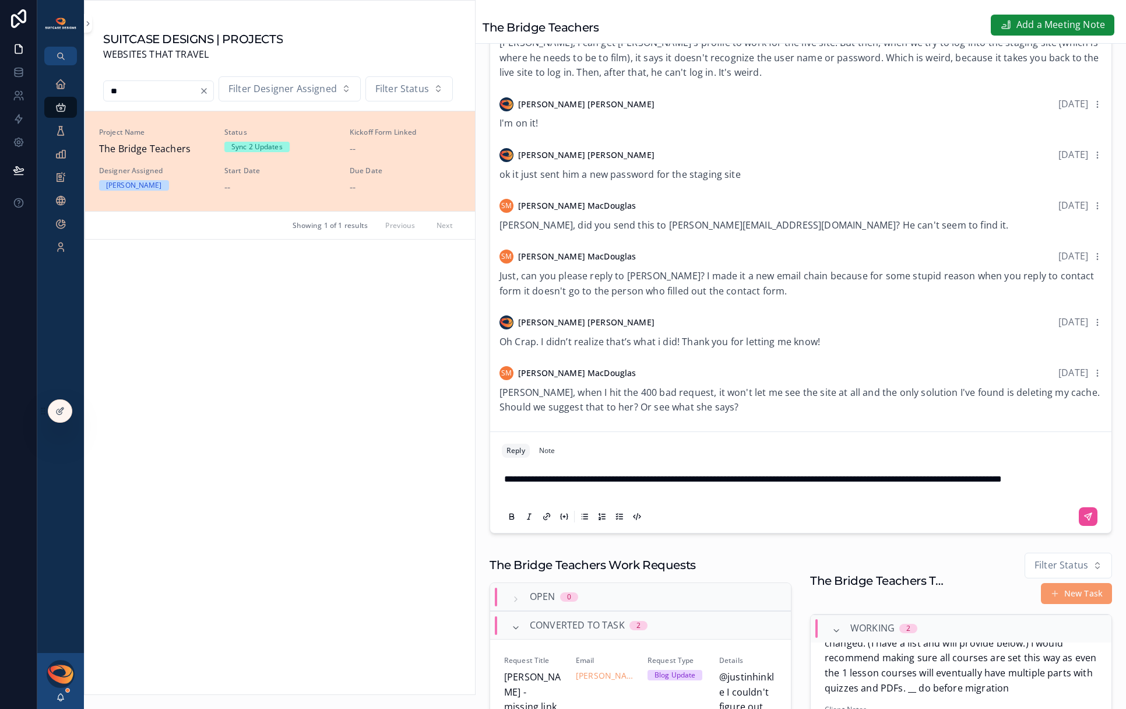
click at [836, 474] on span "**********" at bounding box center [753, 478] width 498 height 9
click at [1078, 523] on button "scrollable content" at bounding box center [1087, 516] width 19 height 19
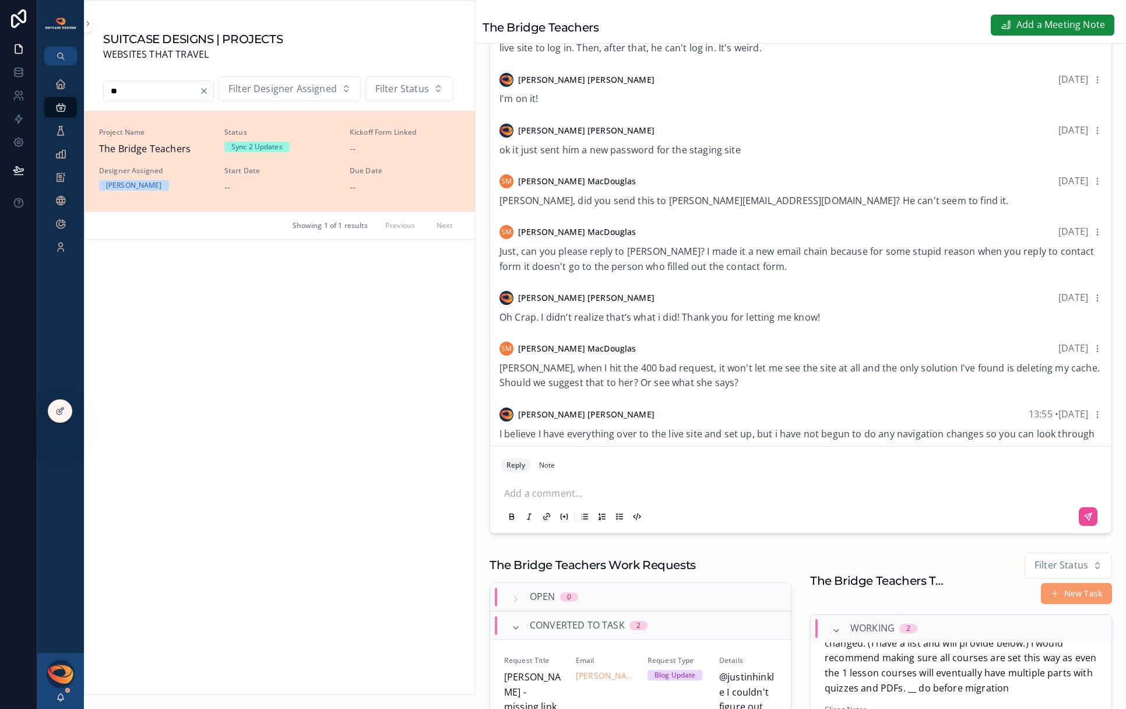
scroll to position [883, 0]
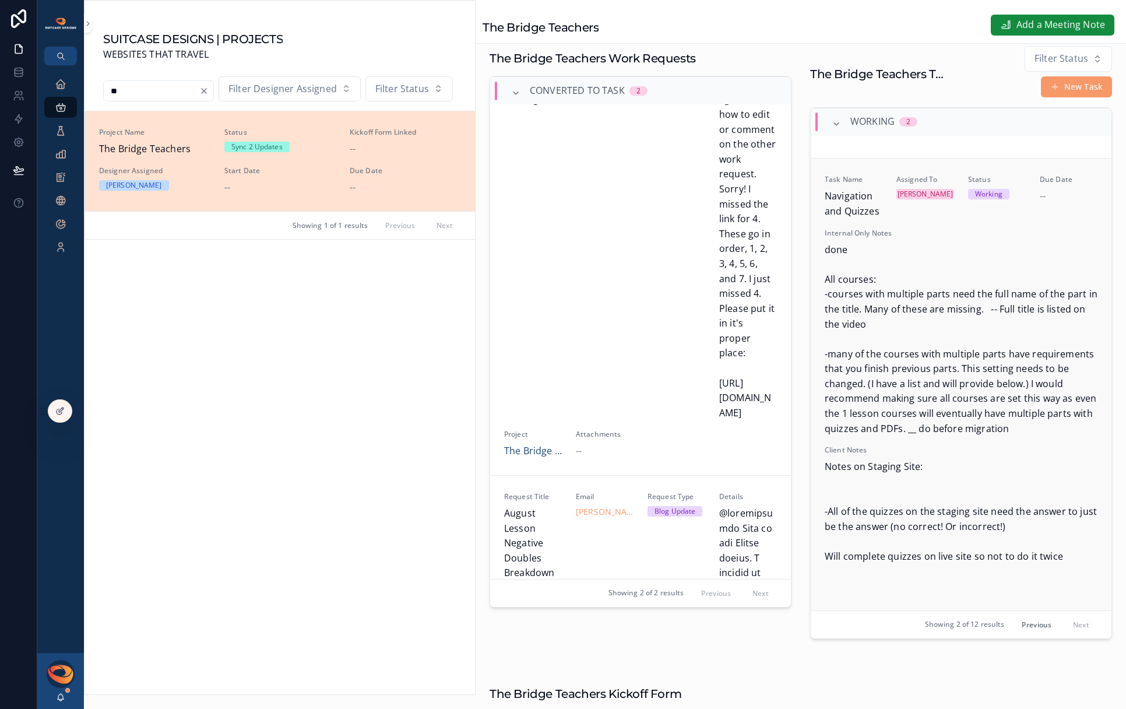
scroll to position [306, 0]
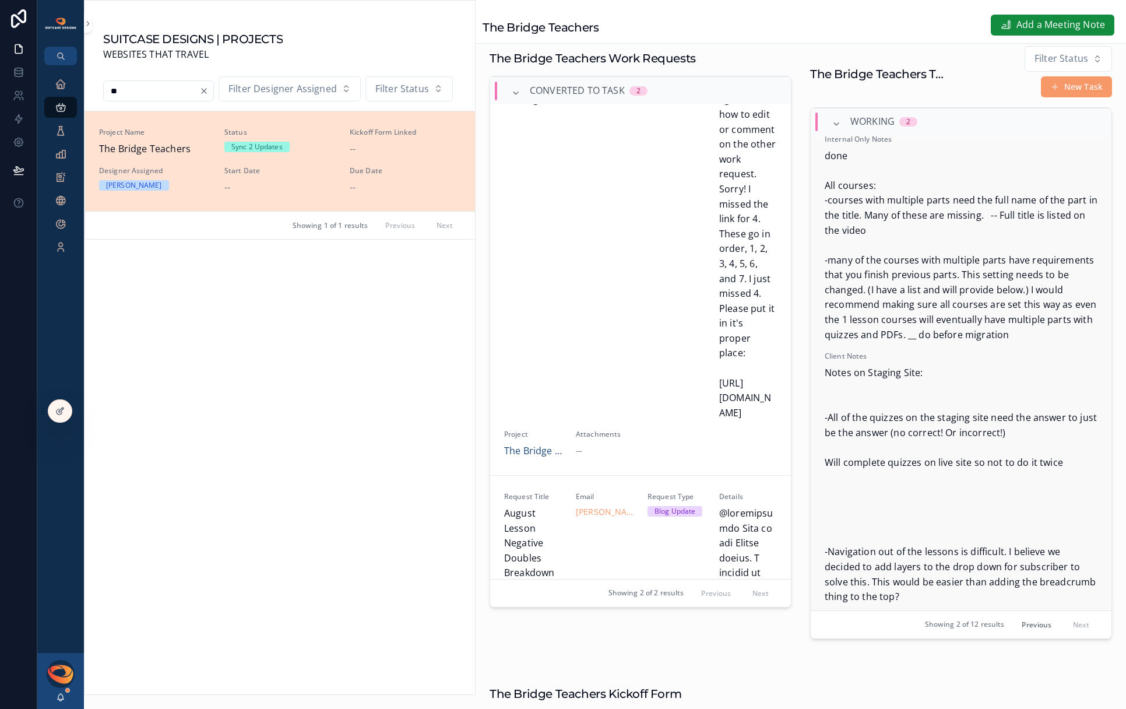
click at [941, 406] on span "Notes on Staging Site: -All of the quizzes on the staging site need the answer …" at bounding box center [960, 536] width 273 height 343
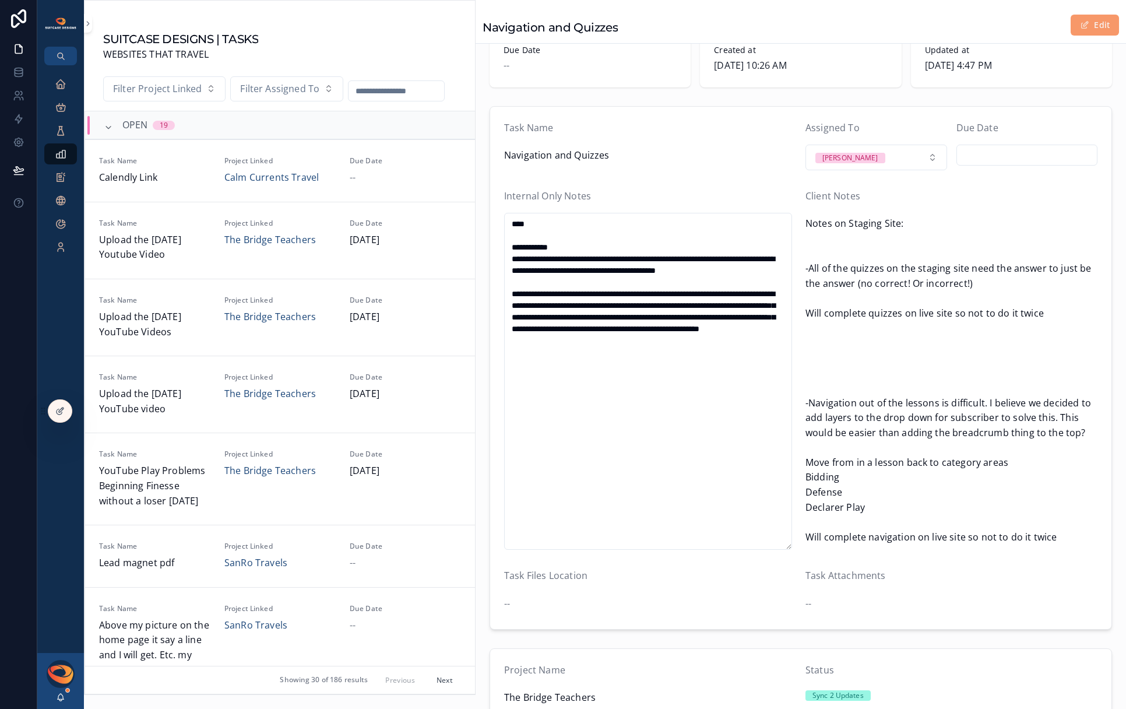
scroll to position [142, 0]
